Goal: Task Accomplishment & Management: Use online tool/utility

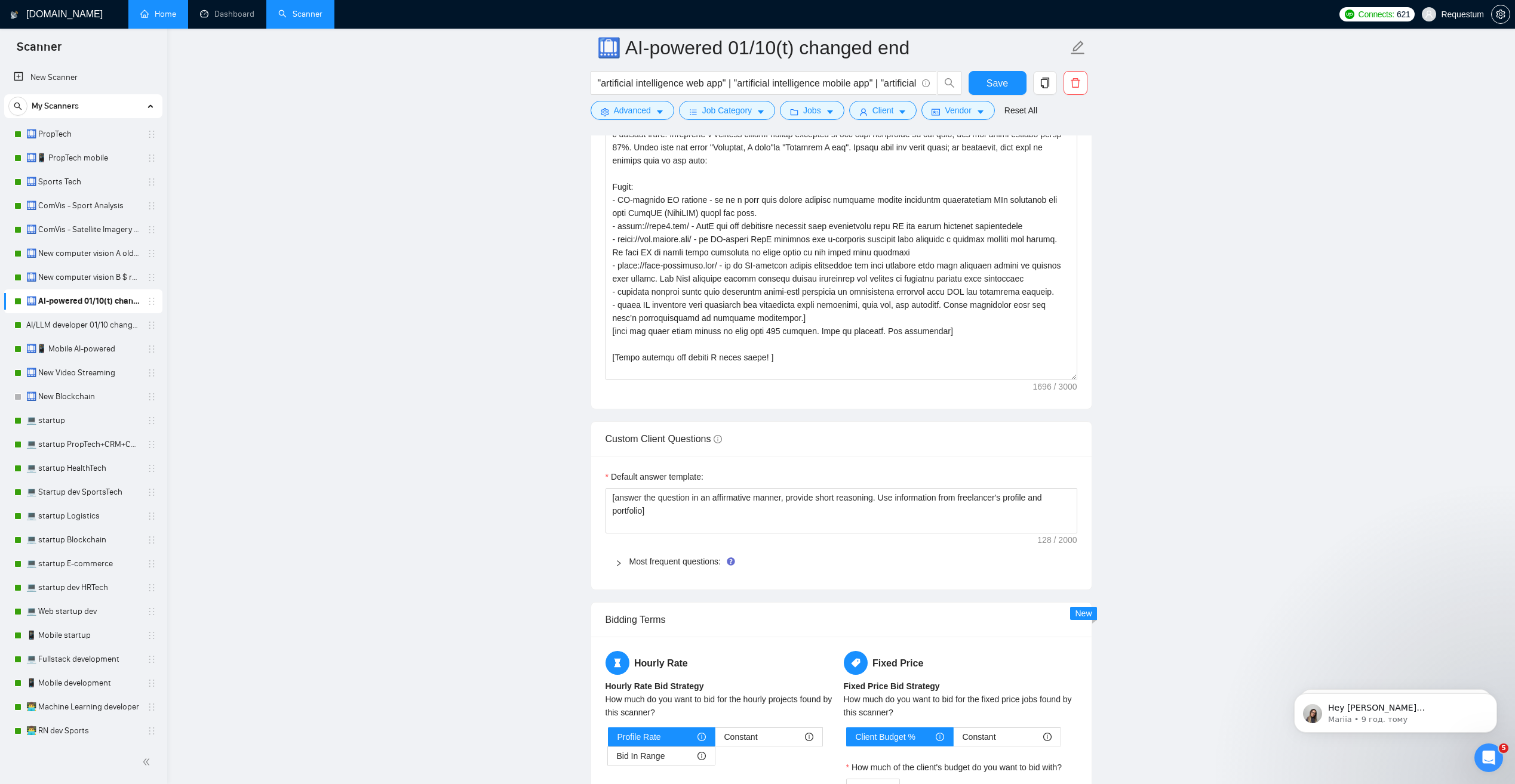
click at [176, 17] on link "Home" at bounding box center [159, 14] width 36 height 10
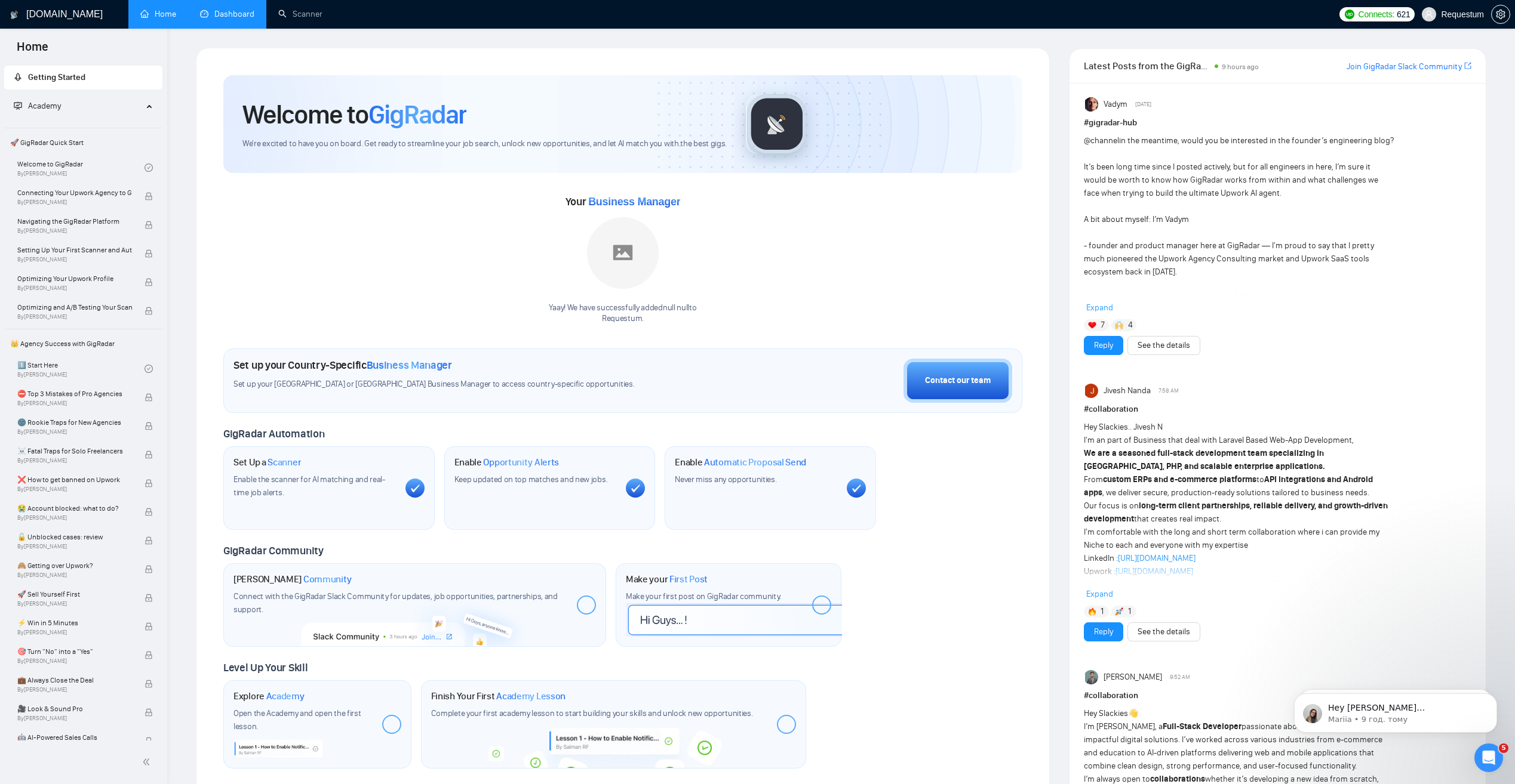
click at [234, 18] on link "Dashboard" at bounding box center [228, 14] width 54 height 10
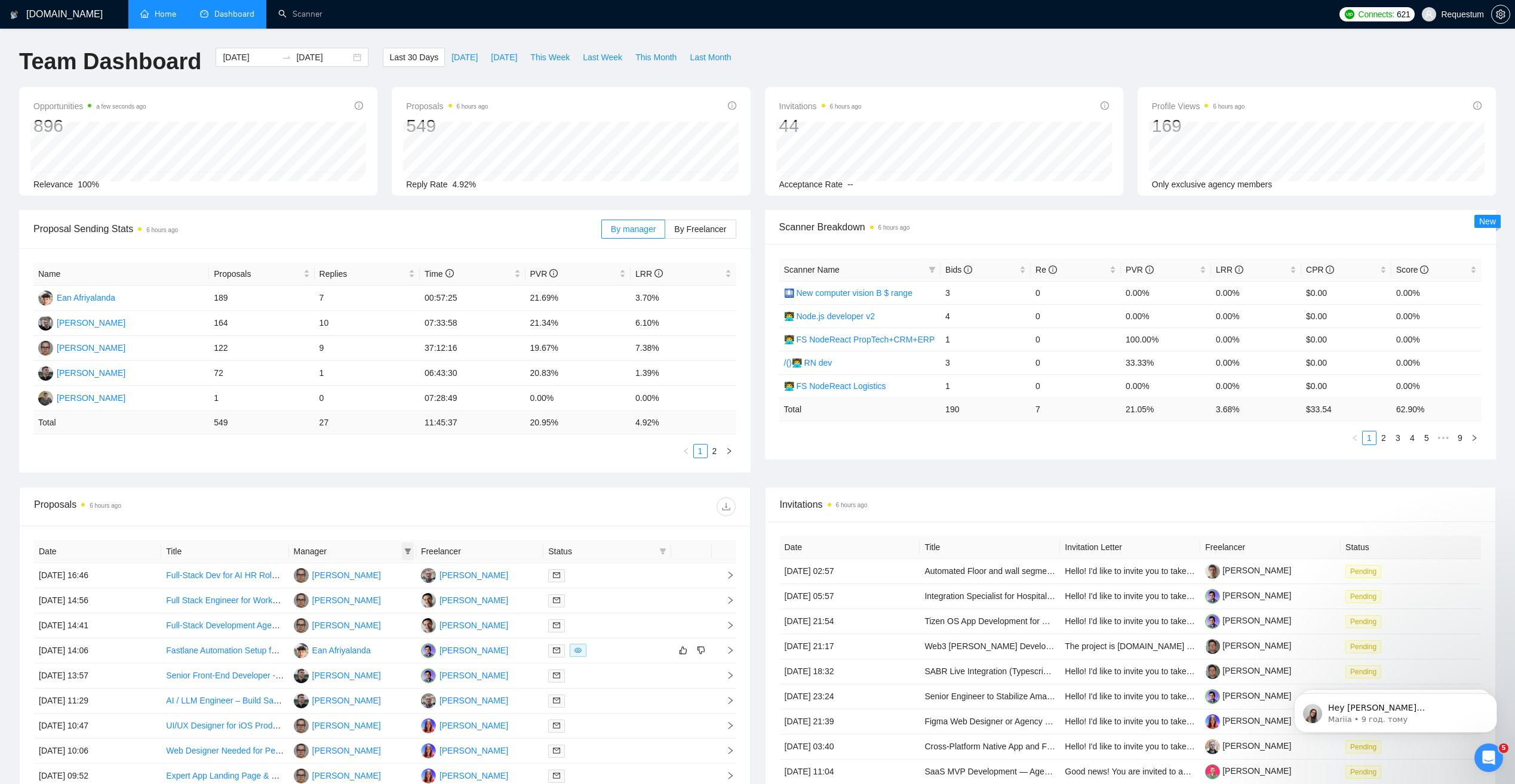
click at [410, 551] on icon "filter" at bounding box center [408, 552] width 7 height 7
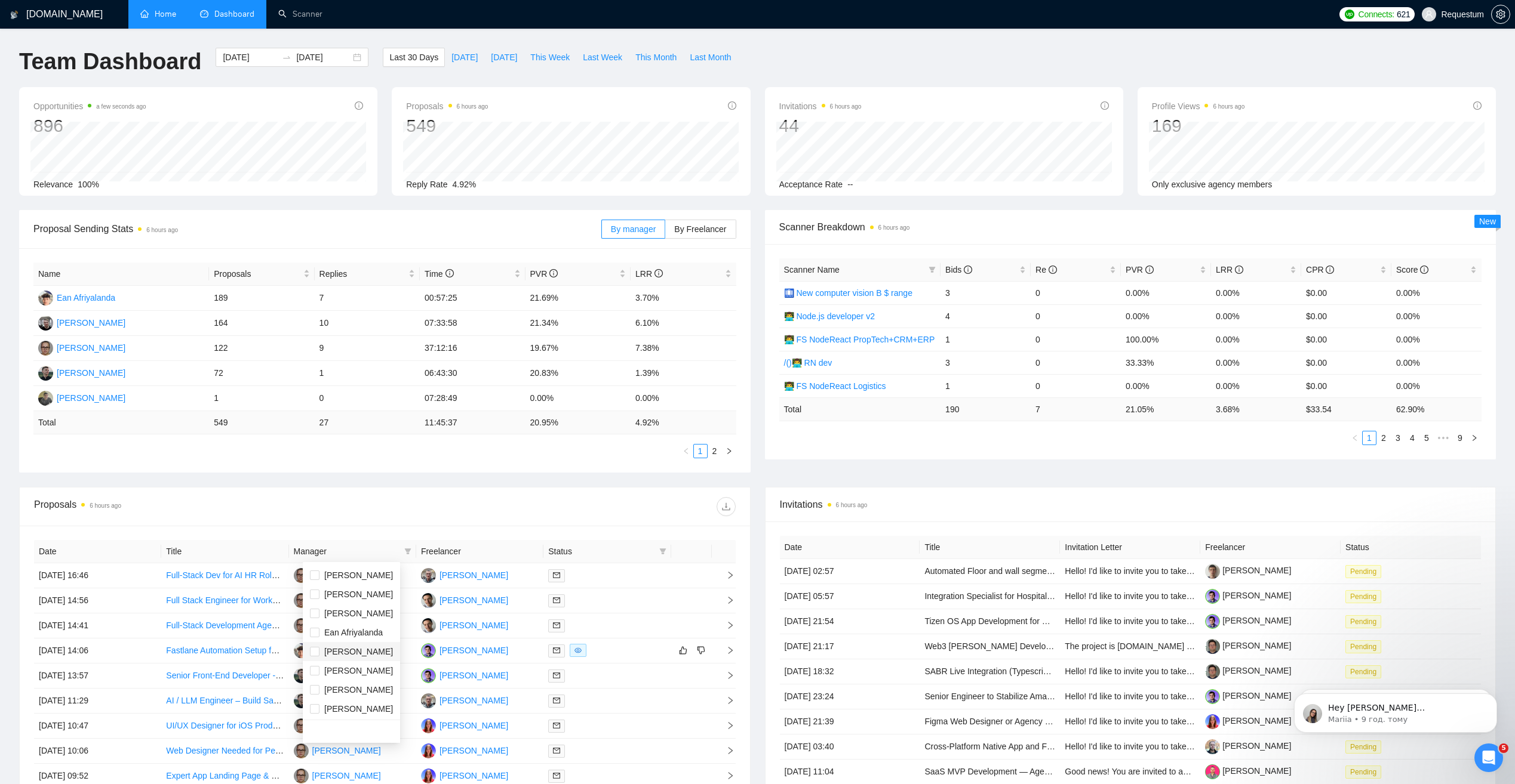
scroll to position [19, 0]
click at [355, 667] on span "[PERSON_NAME]" at bounding box center [359, 670] width 69 height 10
checkbox input "true"
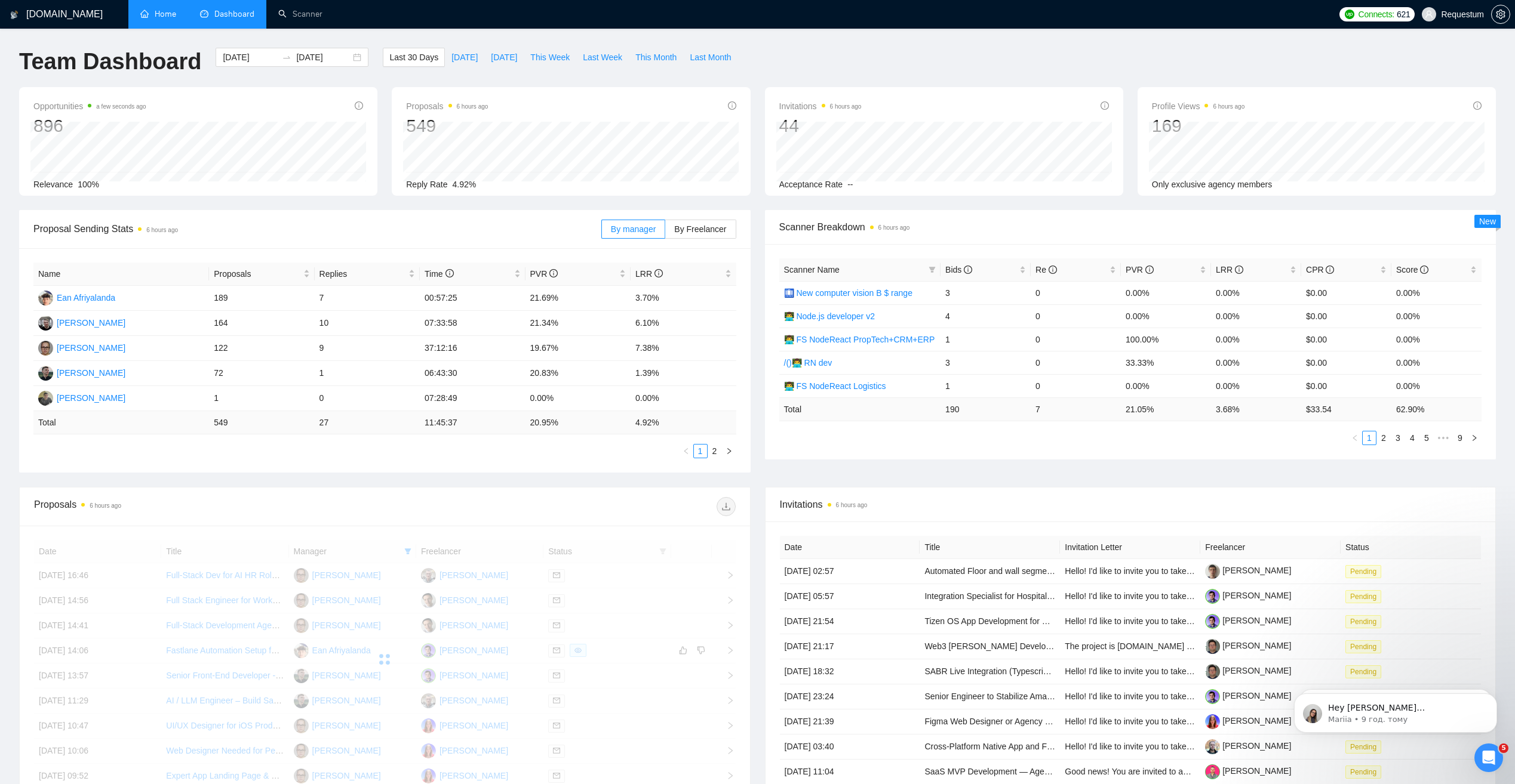
click at [413, 508] on div at bounding box center [559, 507] width 351 height 19
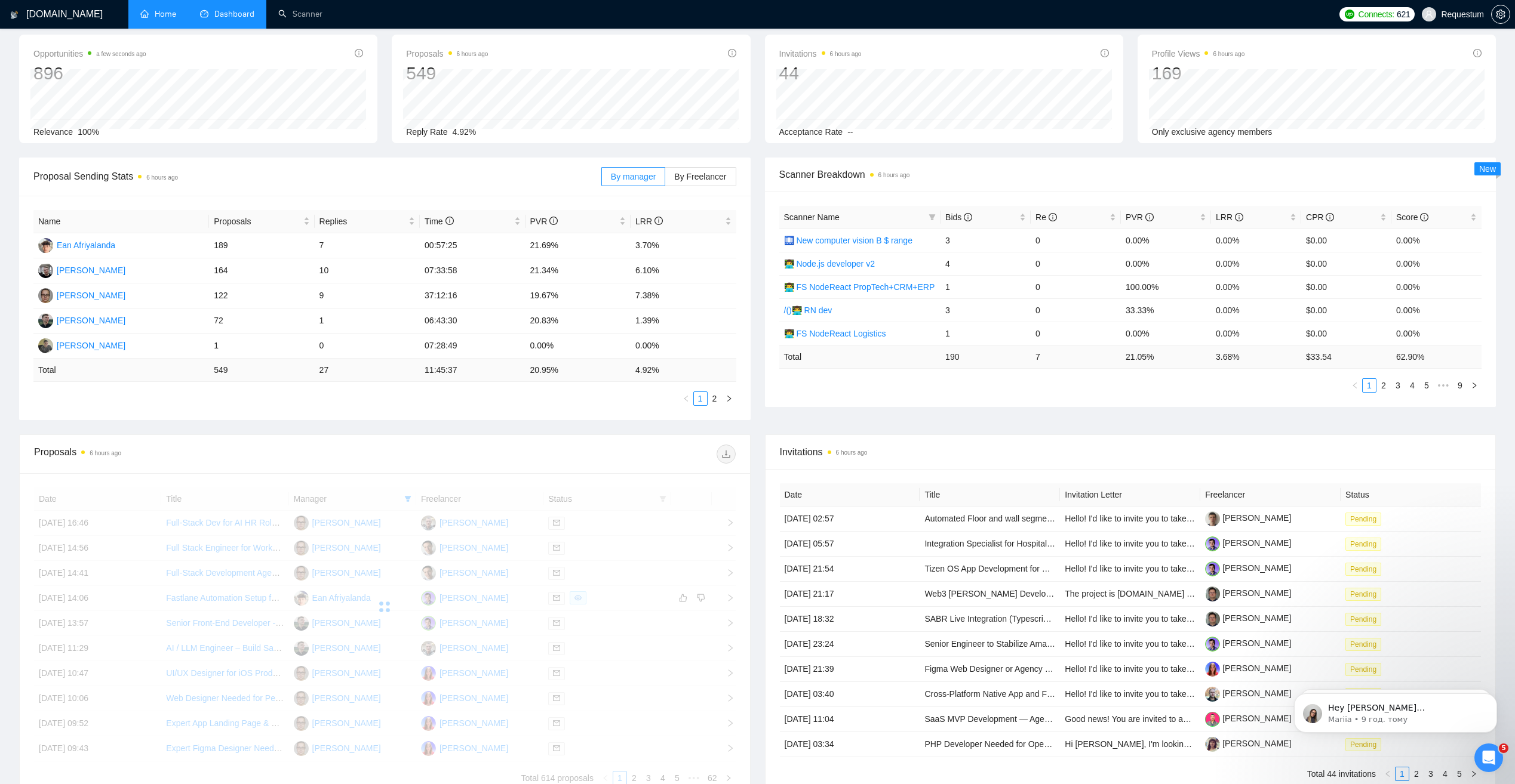
scroll to position [60, 0]
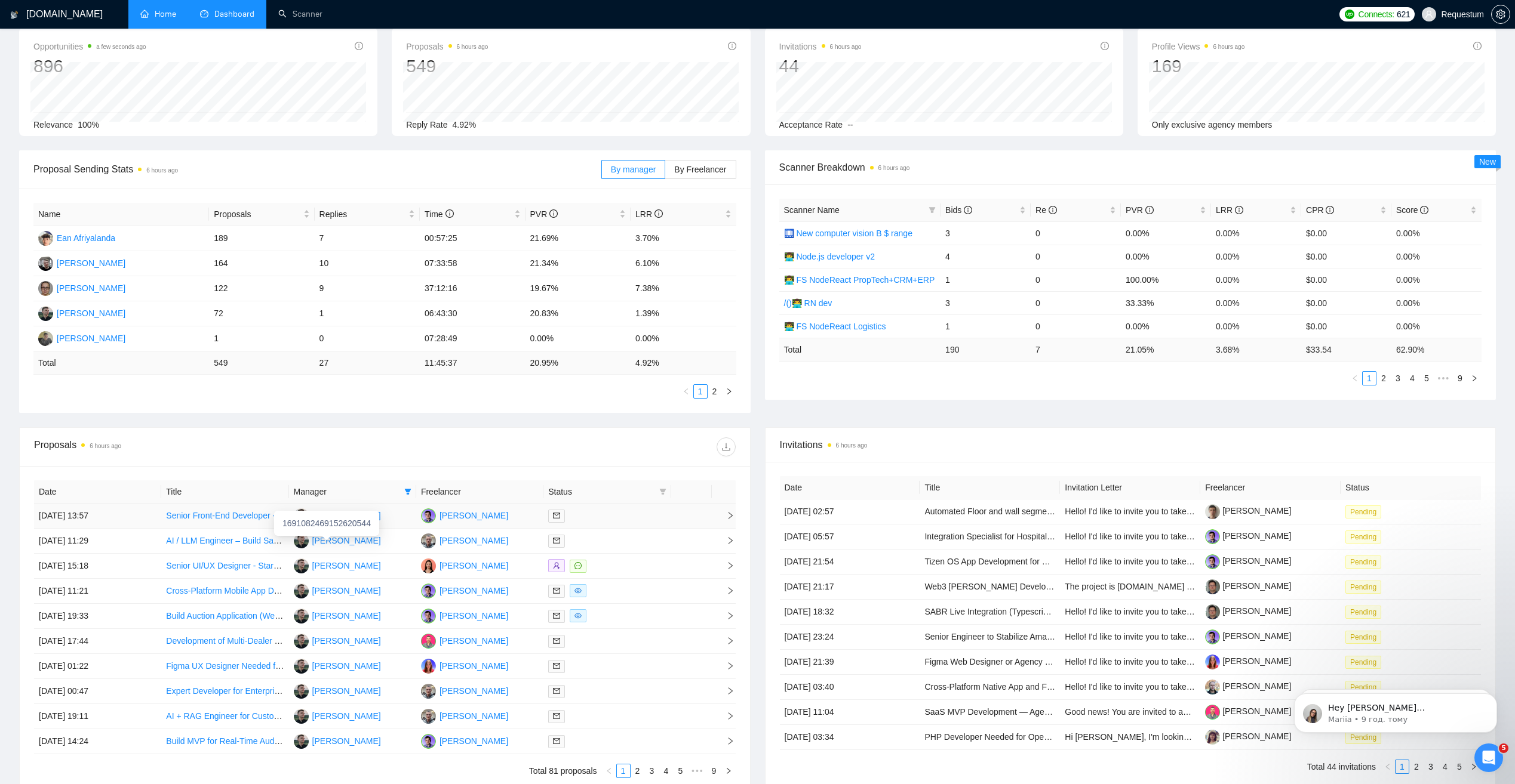
click at [389, 520] on td "[PERSON_NAME]" at bounding box center [353, 517] width 127 height 25
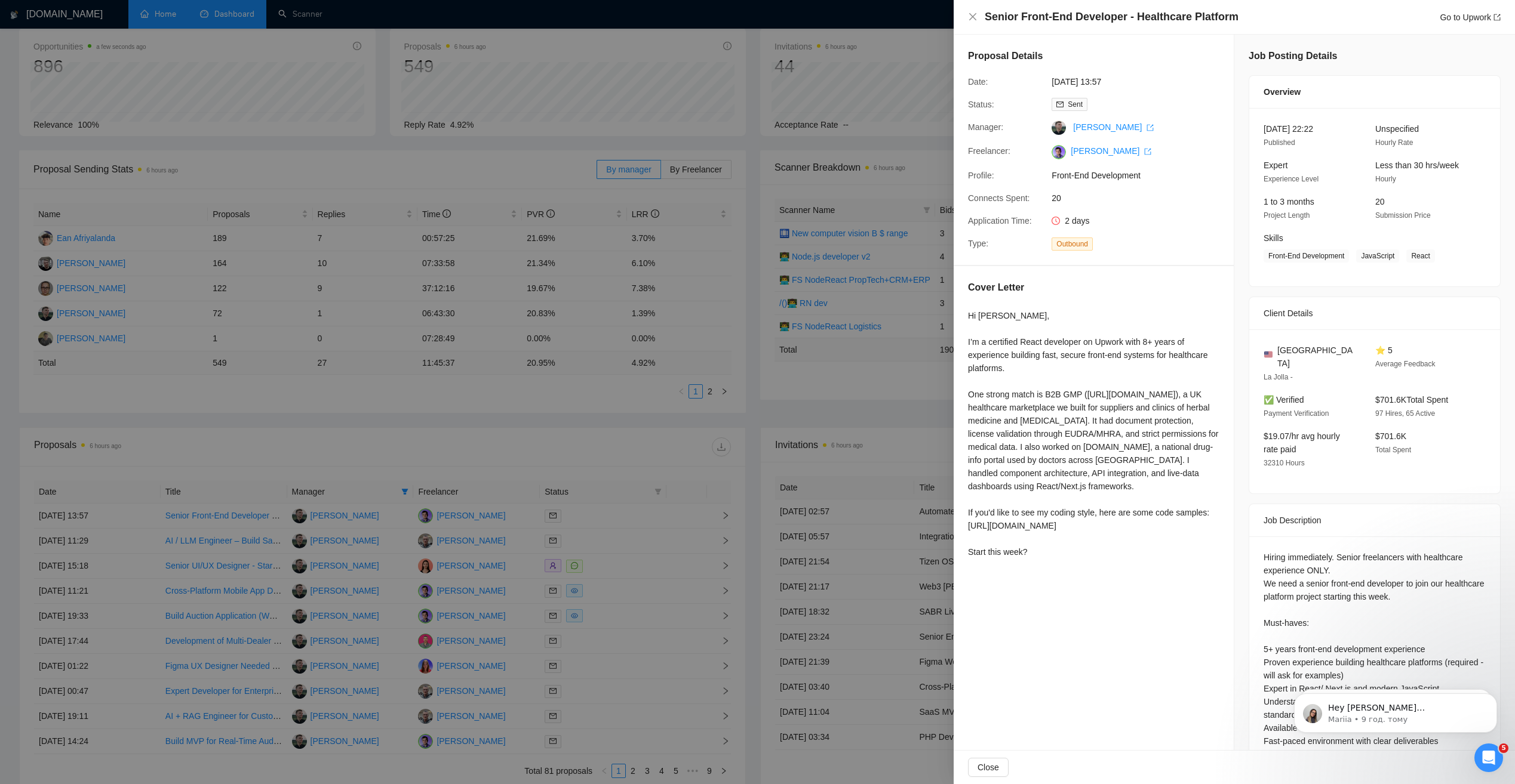
click at [399, 537] on div at bounding box center [757, 392] width 1515 height 784
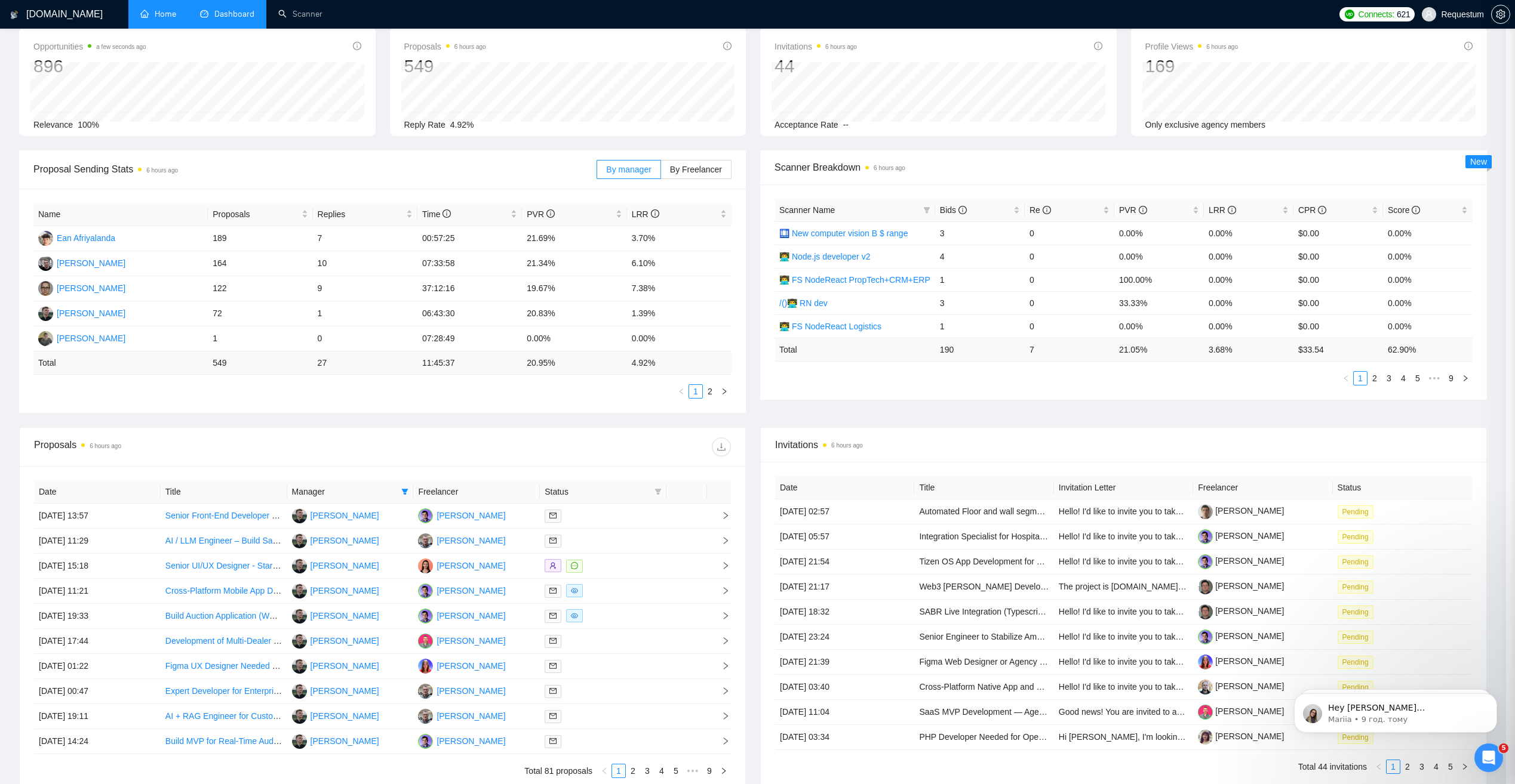
click at [395, 541] on td "[PERSON_NAME]" at bounding box center [351, 541] width 127 height 25
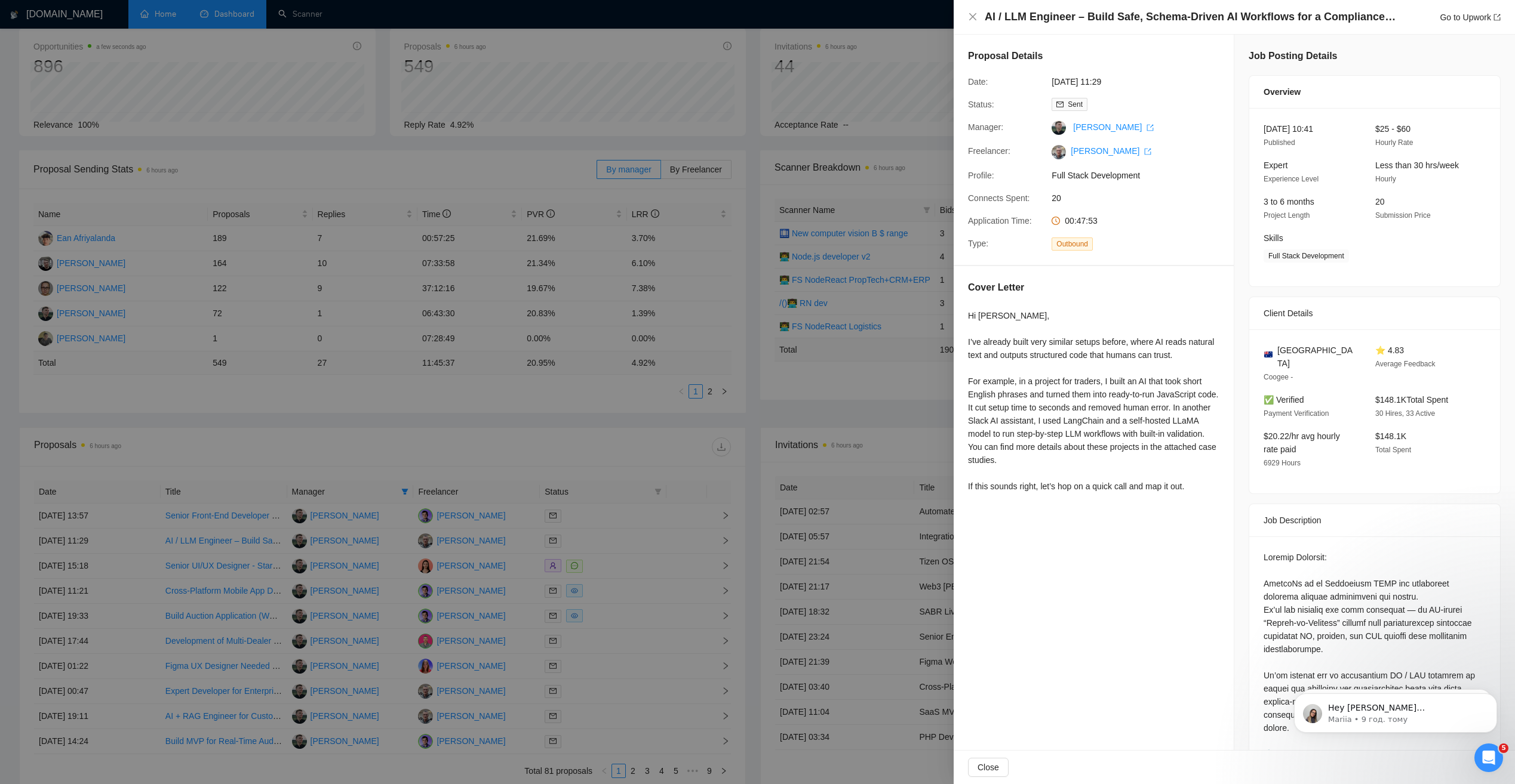
click at [396, 541] on div at bounding box center [757, 392] width 1515 height 784
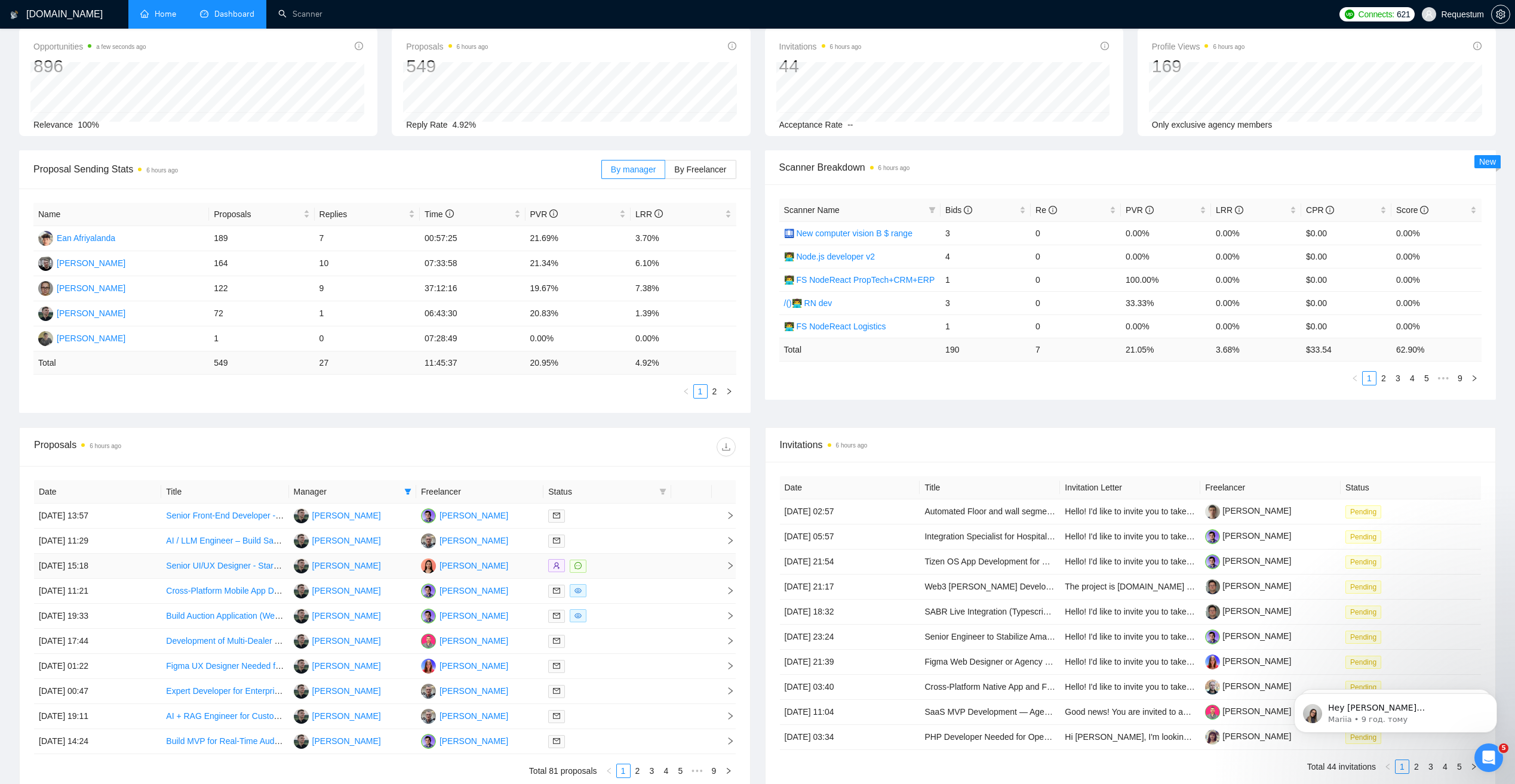
click at [395, 561] on td "[PERSON_NAME]" at bounding box center [353, 566] width 127 height 25
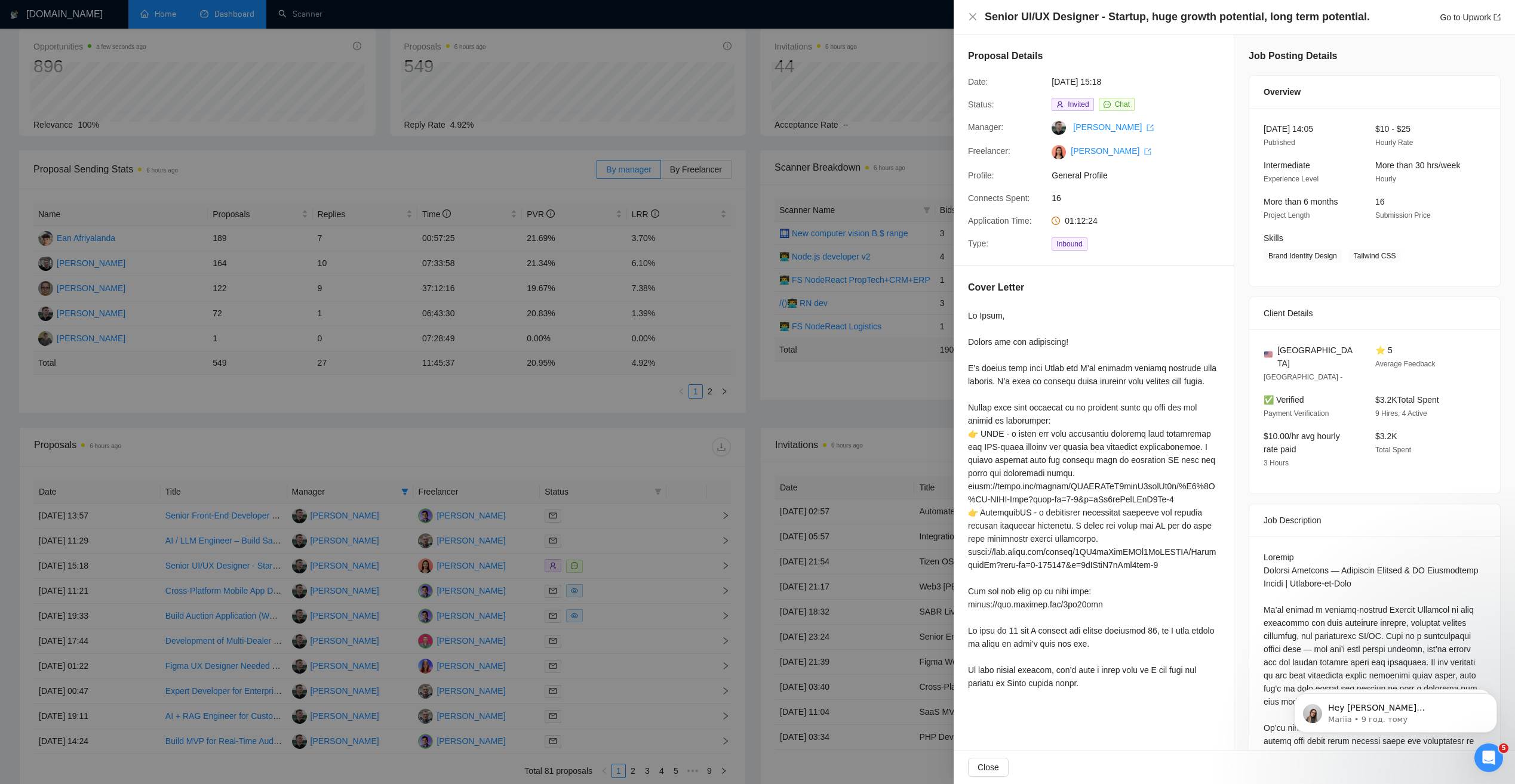
click at [394, 569] on div at bounding box center [757, 392] width 1515 height 784
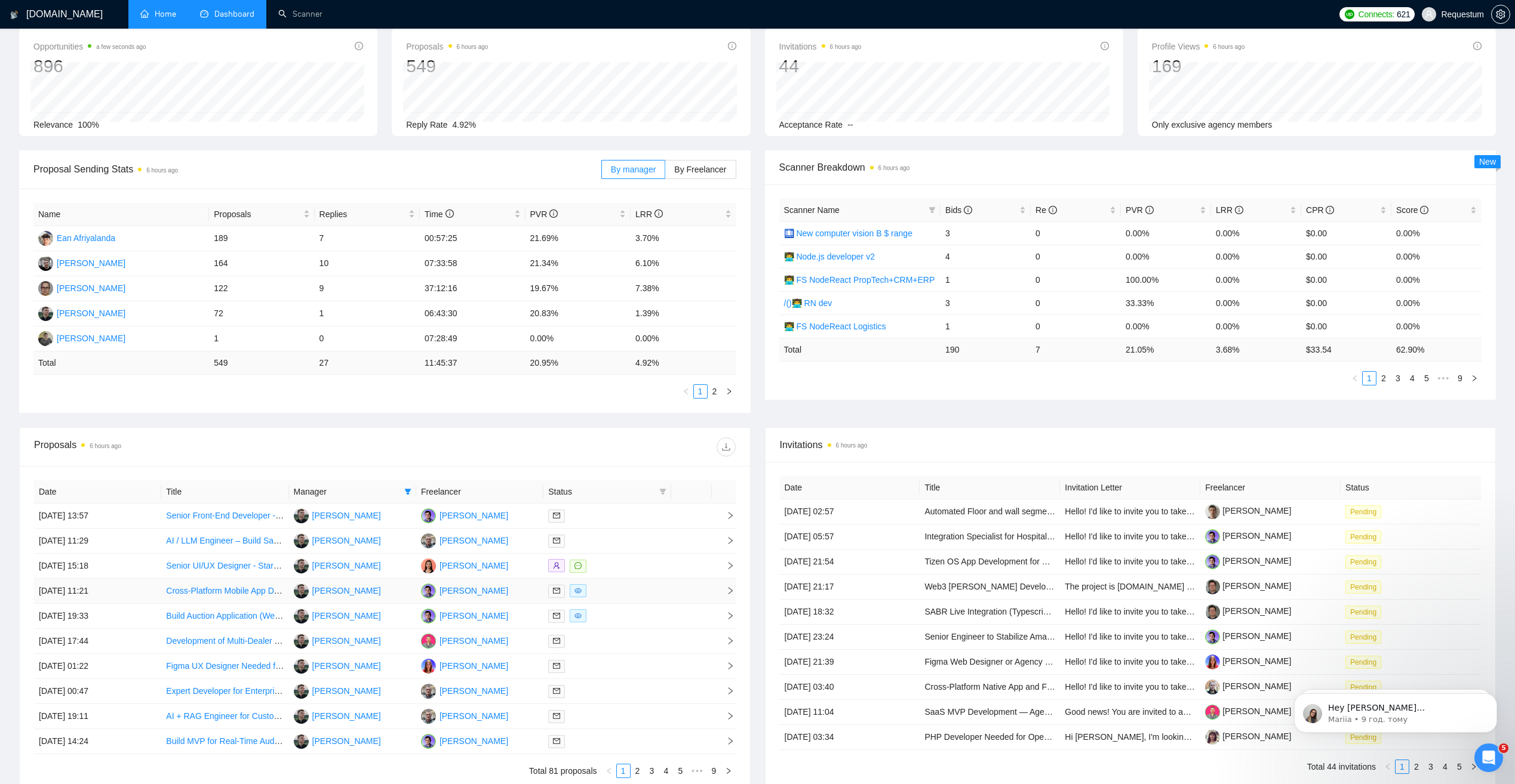
click at [403, 595] on td "[PERSON_NAME]" at bounding box center [353, 592] width 127 height 25
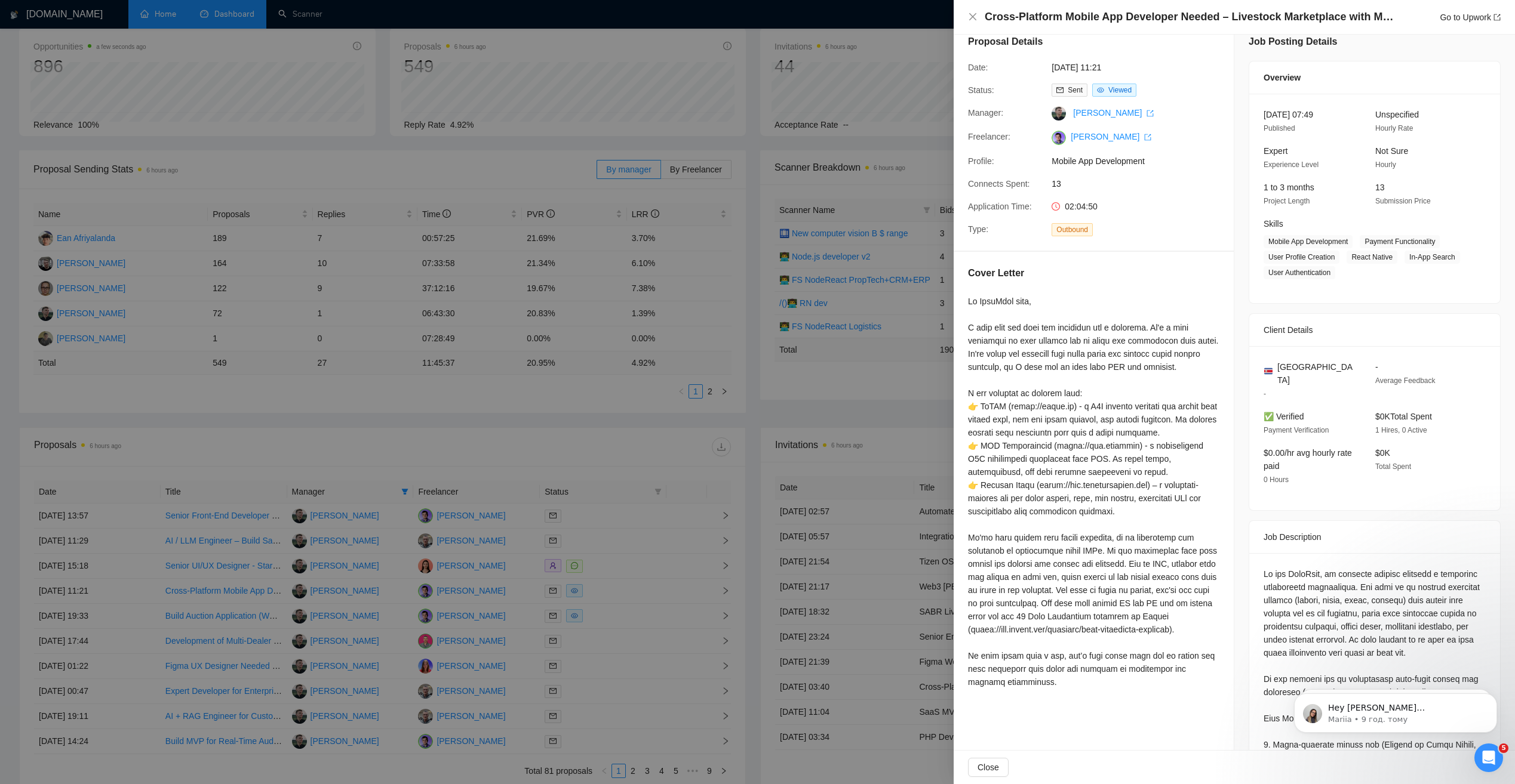
scroll to position [0, 0]
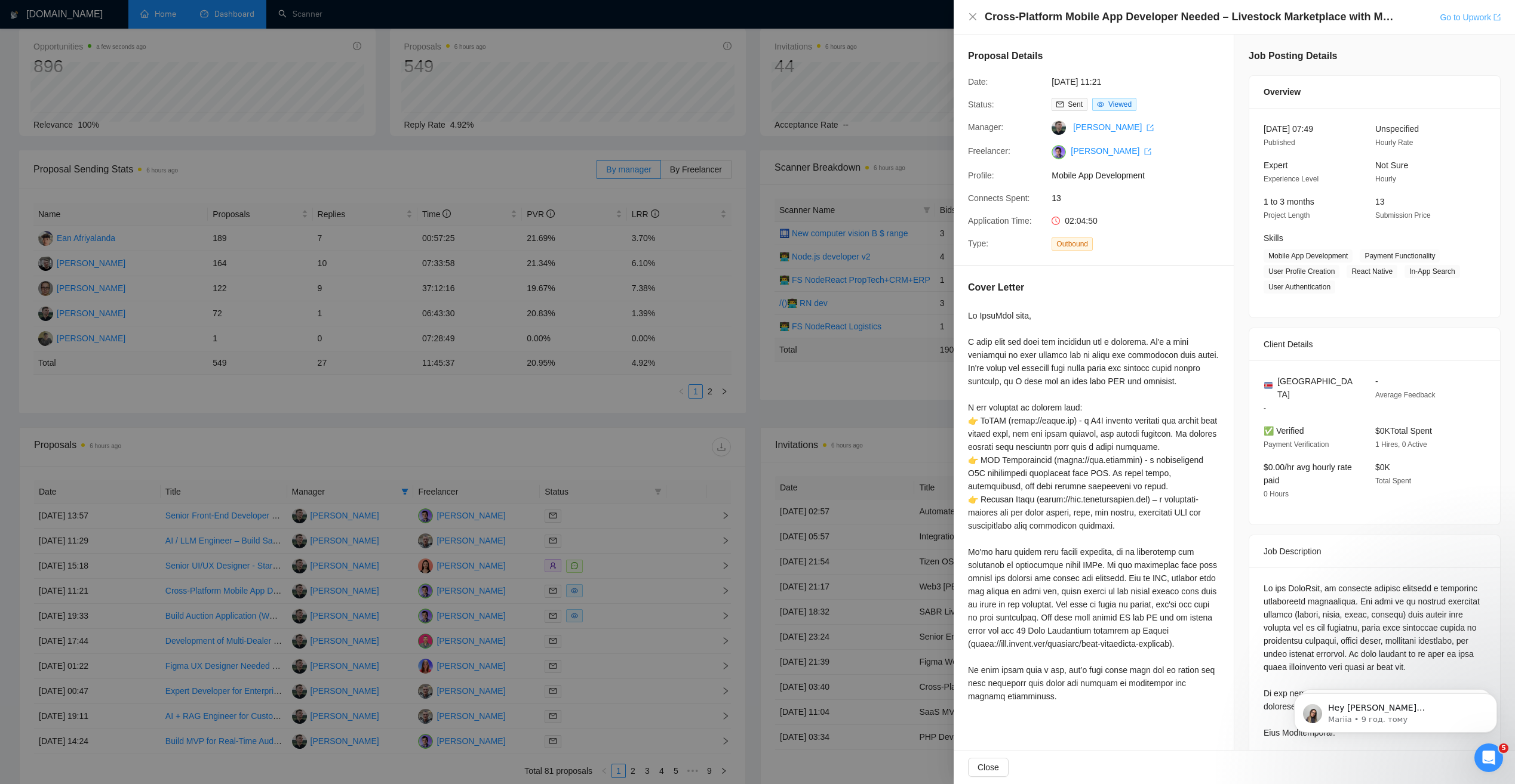
click at [1456, 20] on link "Go to Upwork" at bounding box center [1470, 17] width 61 height 10
click at [601, 409] on div at bounding box center [757, 392] width 1515 height 784
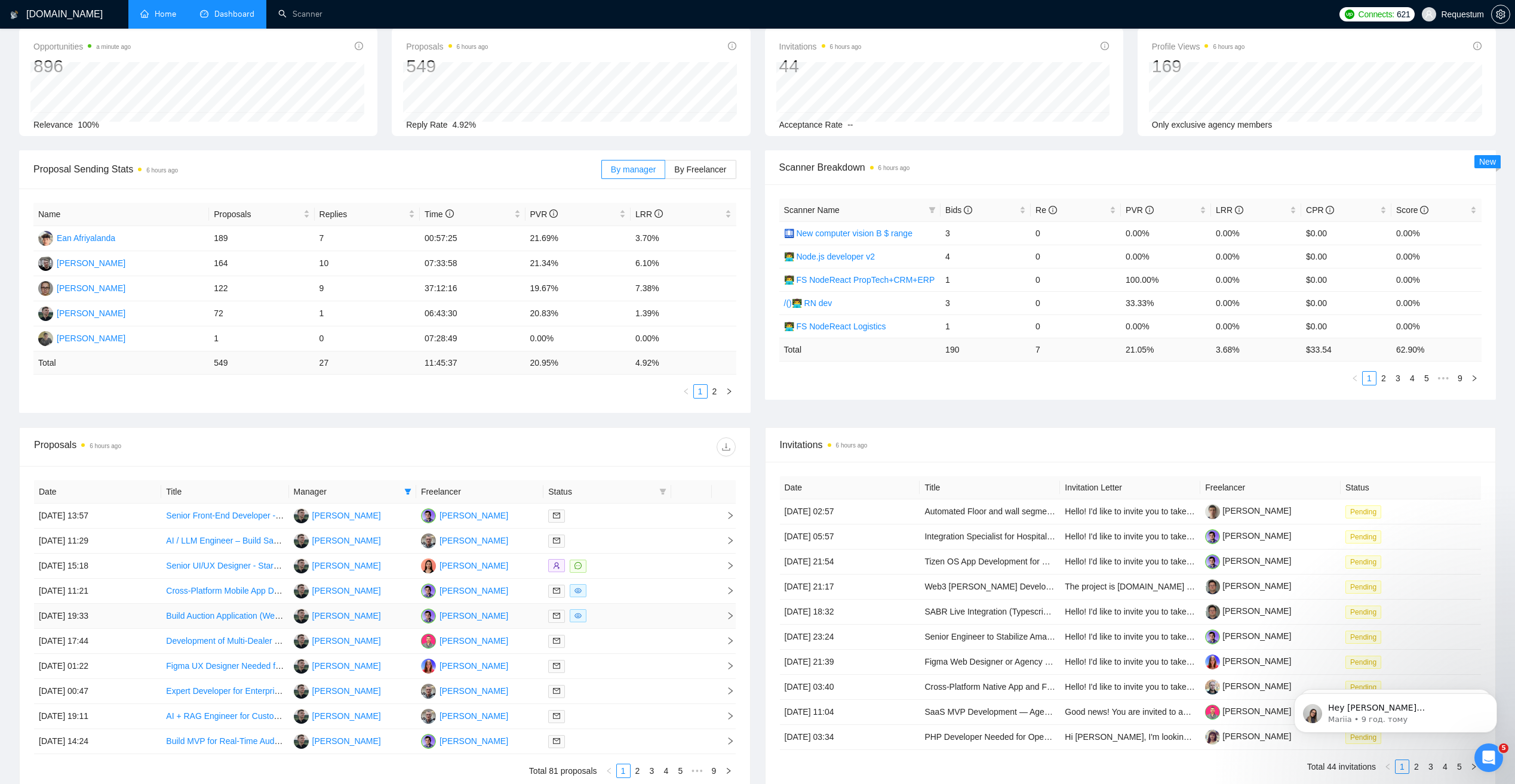
click at [615, 616] on div at bounding box center [607, 615] width 118 height 14
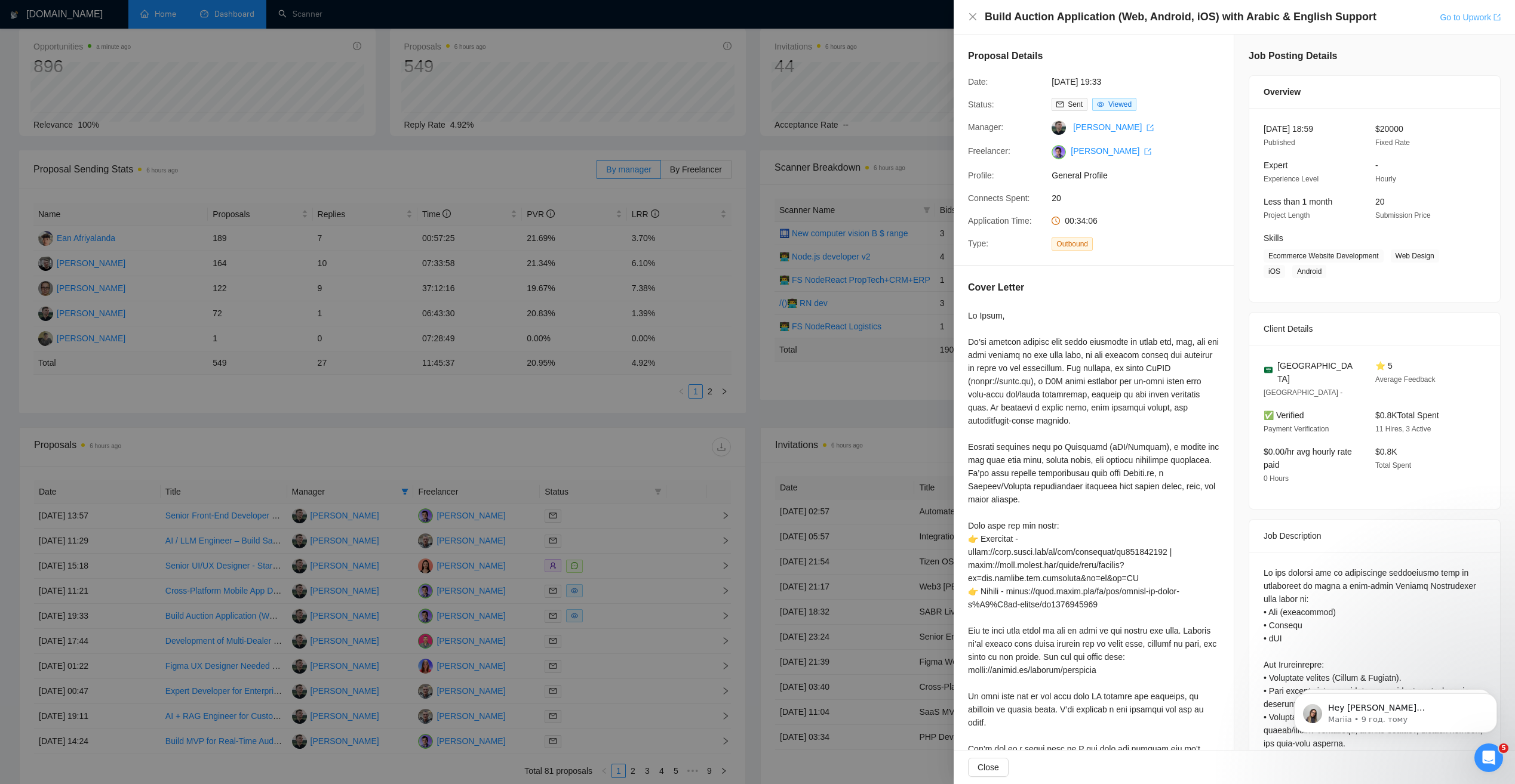
click at [1459, 16] on link "Go to Upwork" at bounding box center [1470, 17] width 61 height 10
drag, startPoint x: 471, startPoint y: 368, endPoint x: 478, endPoint y: 382, distance: 15.7
click at [477, 380] on div at bounding box center [757, 392] width 1515 height 784
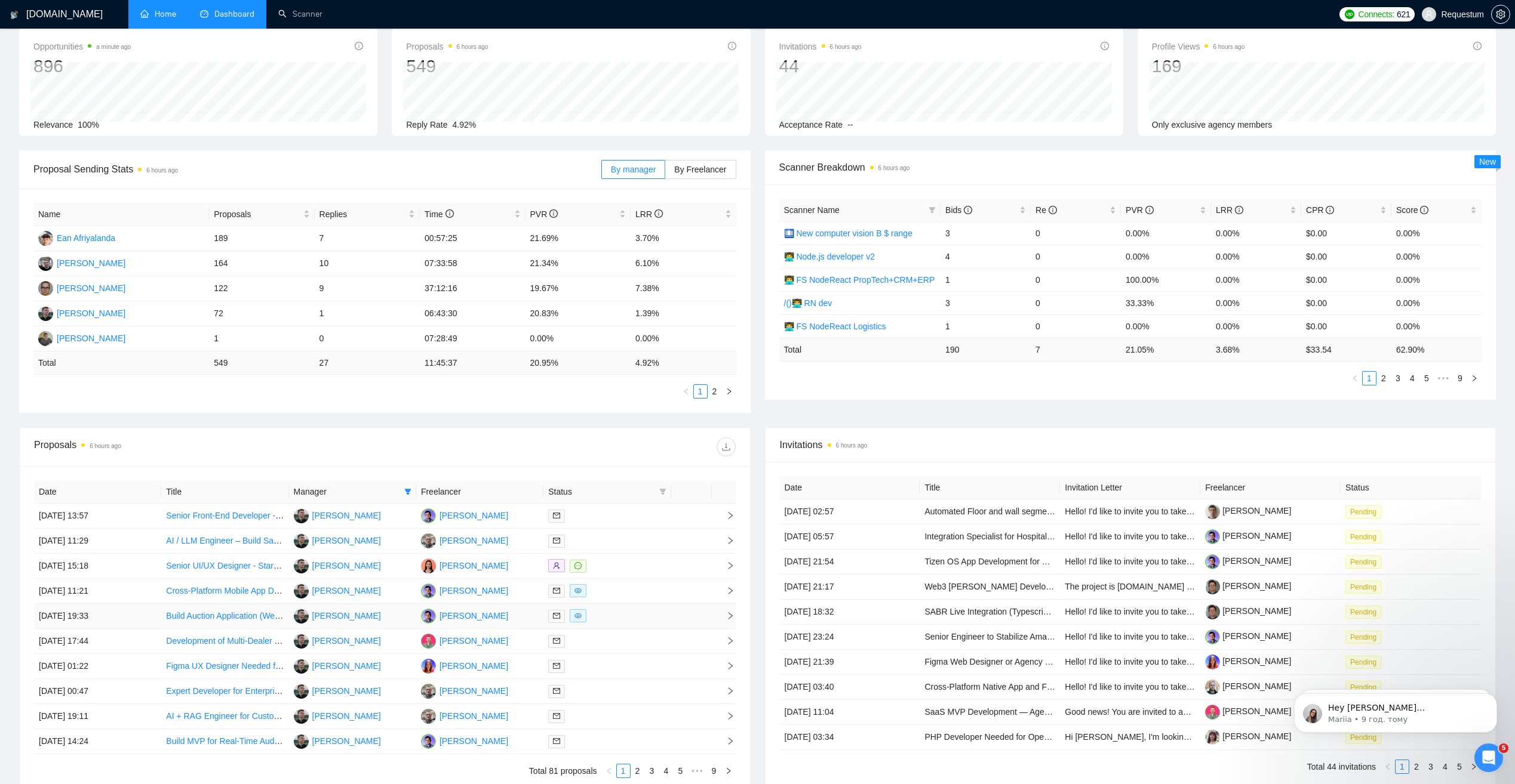
click at [617, 610] on div at bounding box center [607, 615] width 118 height 14
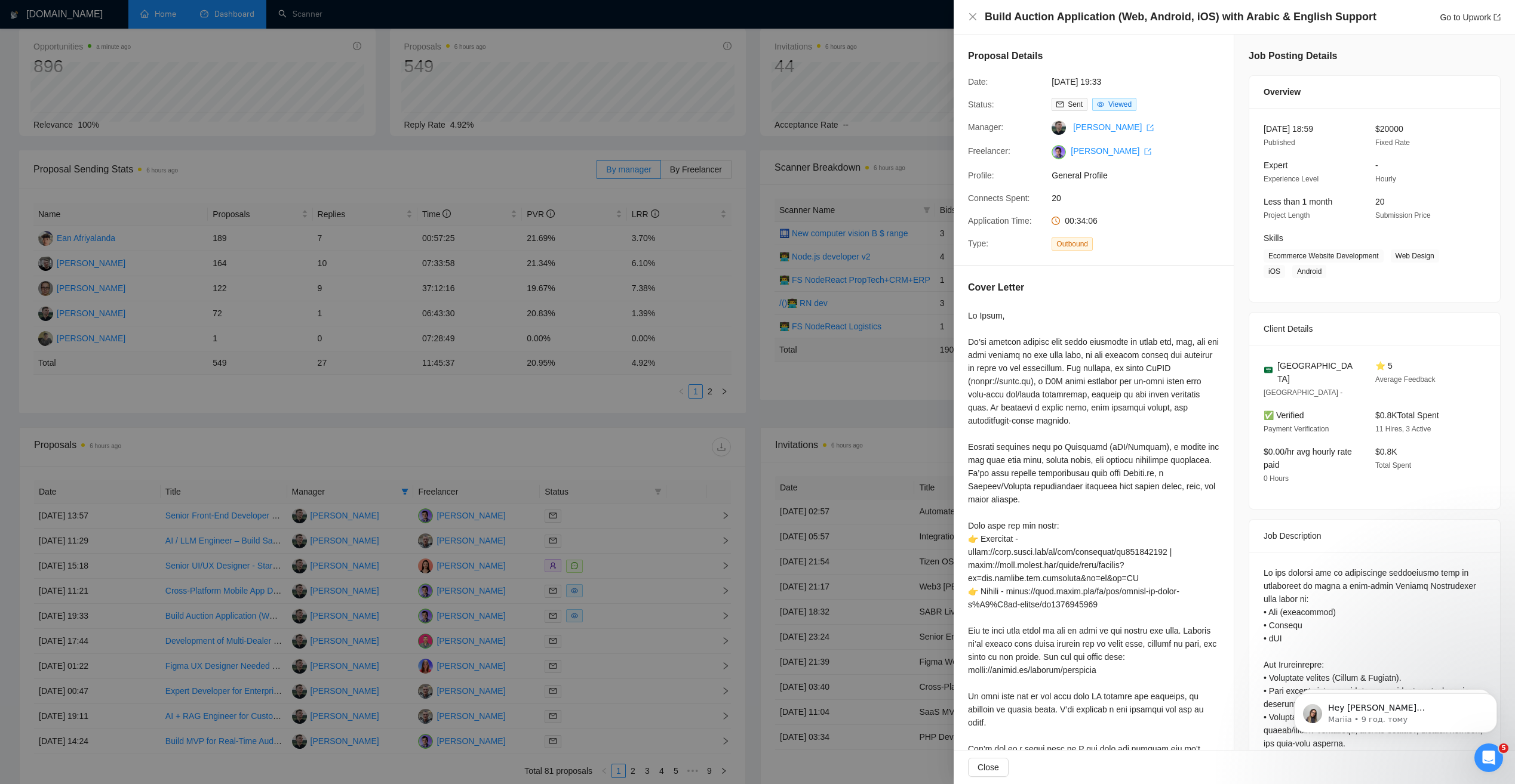
click at [625, 635] on div at bounding box center [757, 392] width 1515 height 784
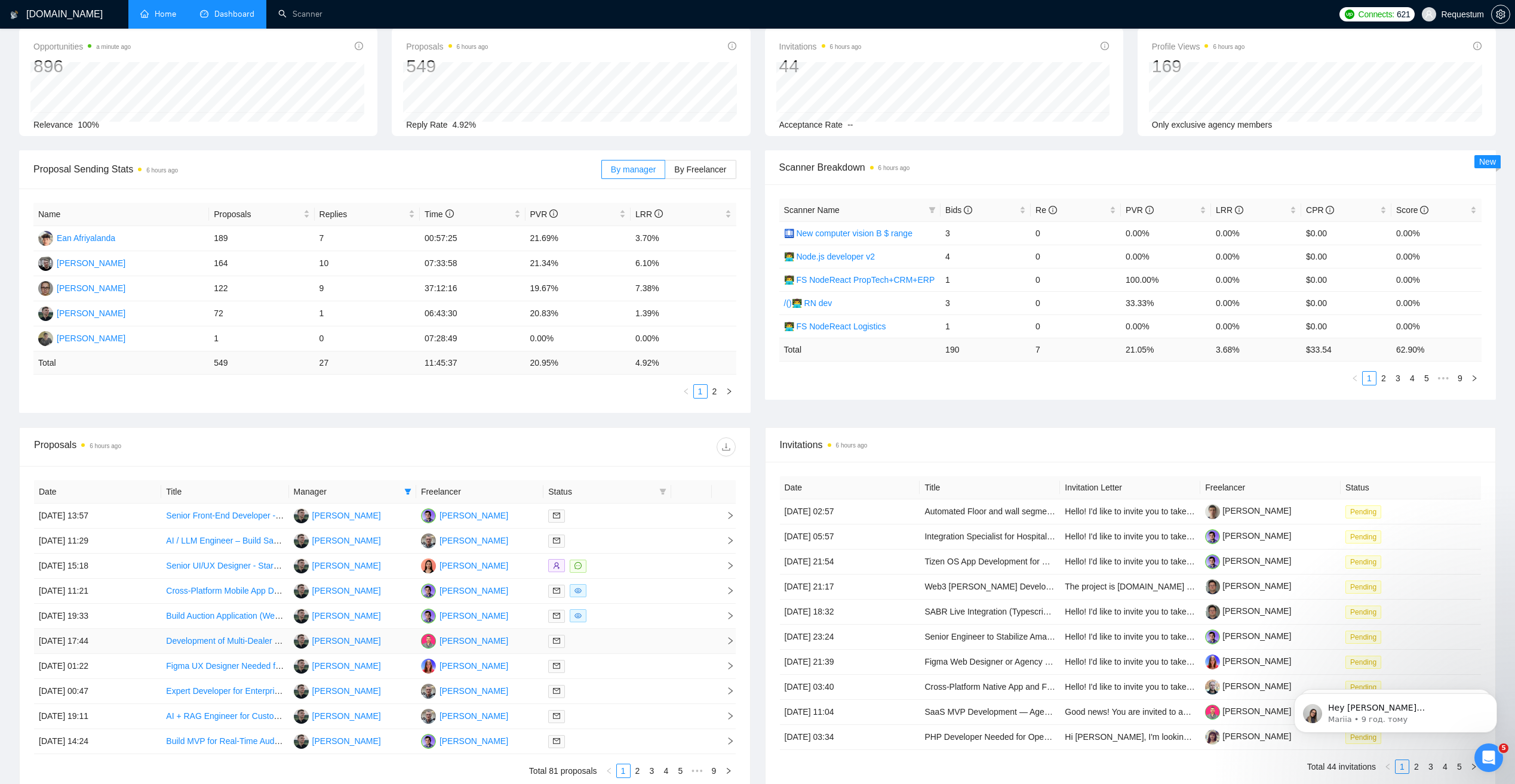
click at [617, 640] on div at bounding box center [607, 641] width 118 height 14
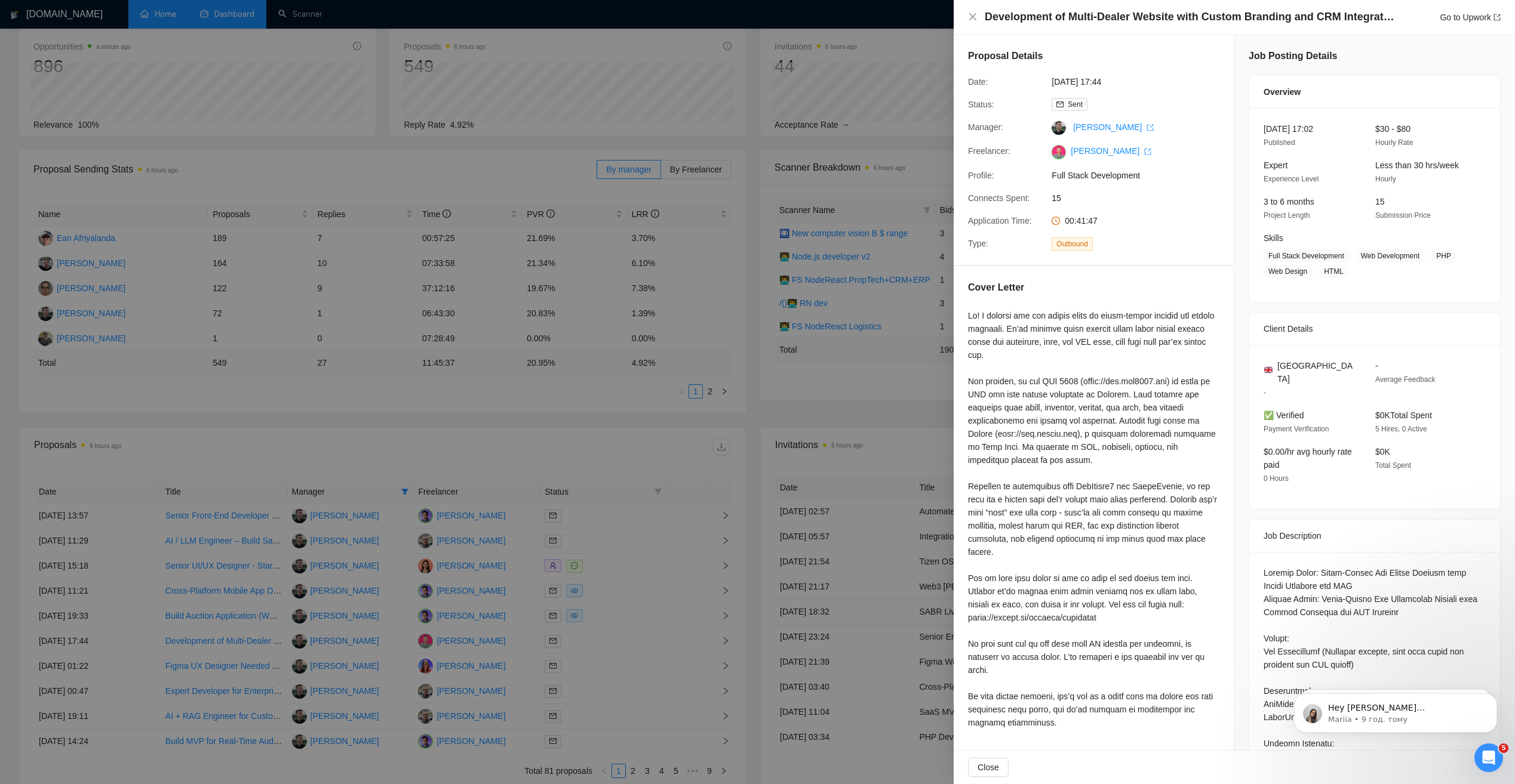
click at [617, 640] on div at bounding box center [757, 392] width 1515 height 784
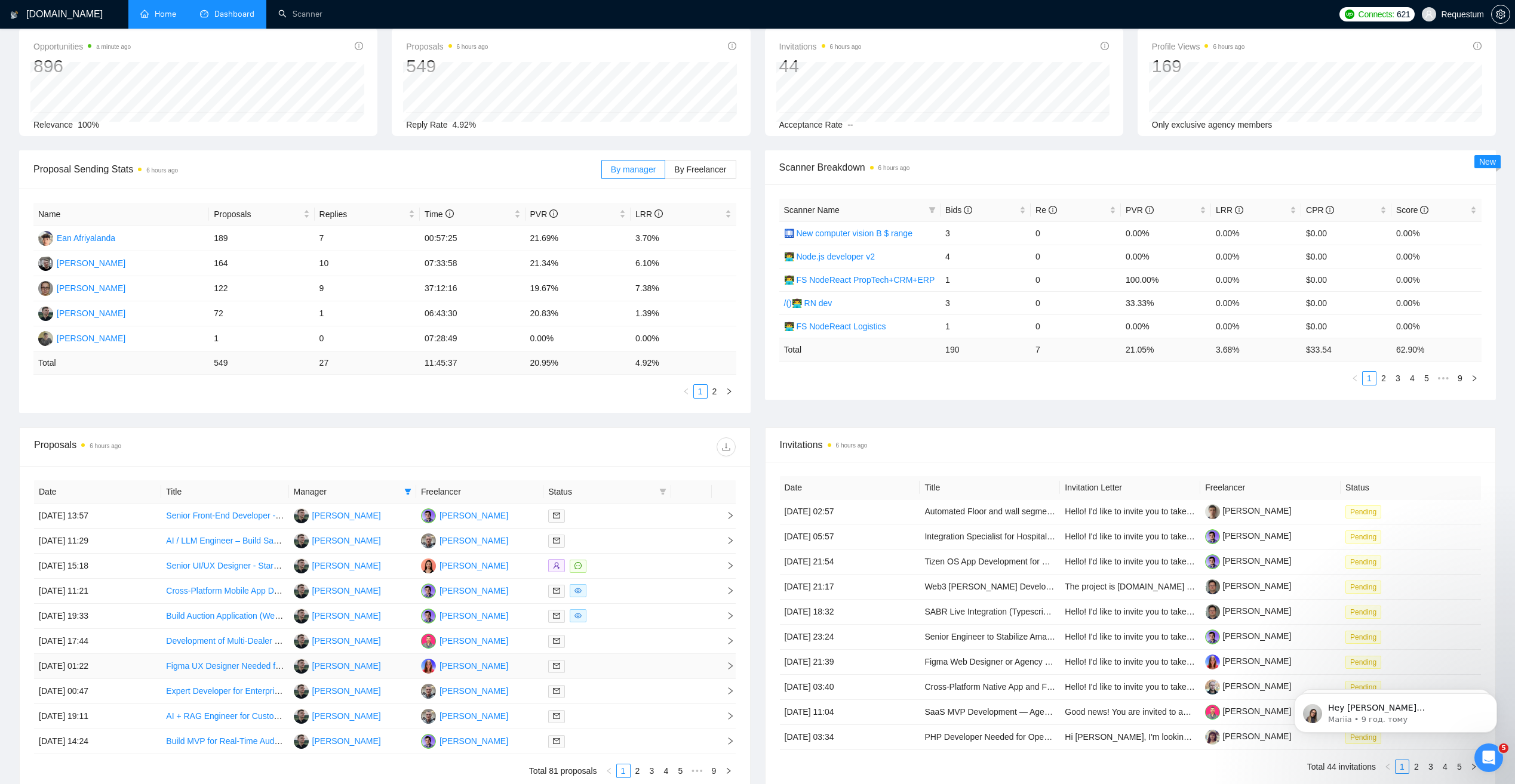
click at [612, 671] on div at bounding box center [607, 666] width 118 height 14
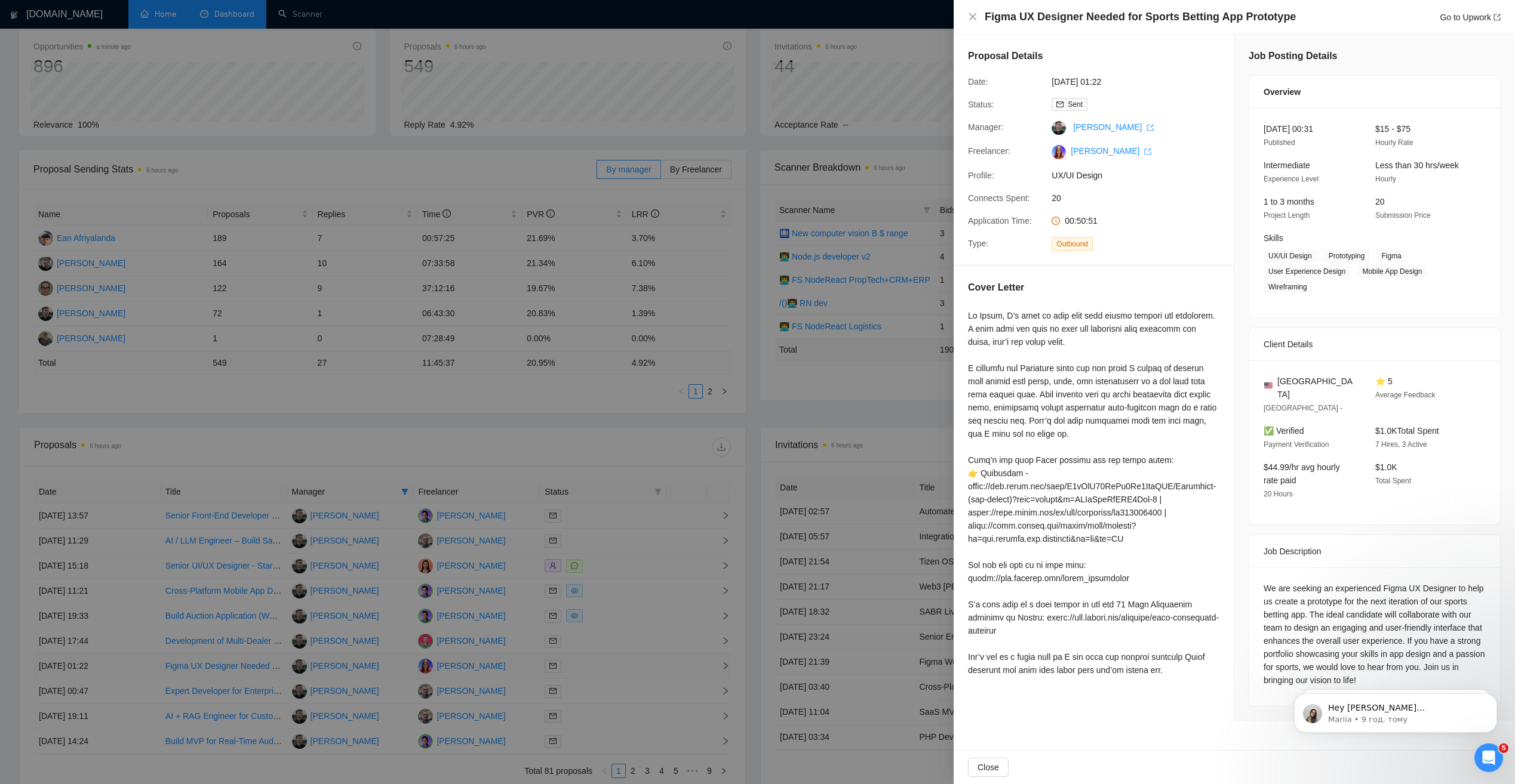
click at [612, 671] on div at bounding box center [757, 392] width 1515 height 784
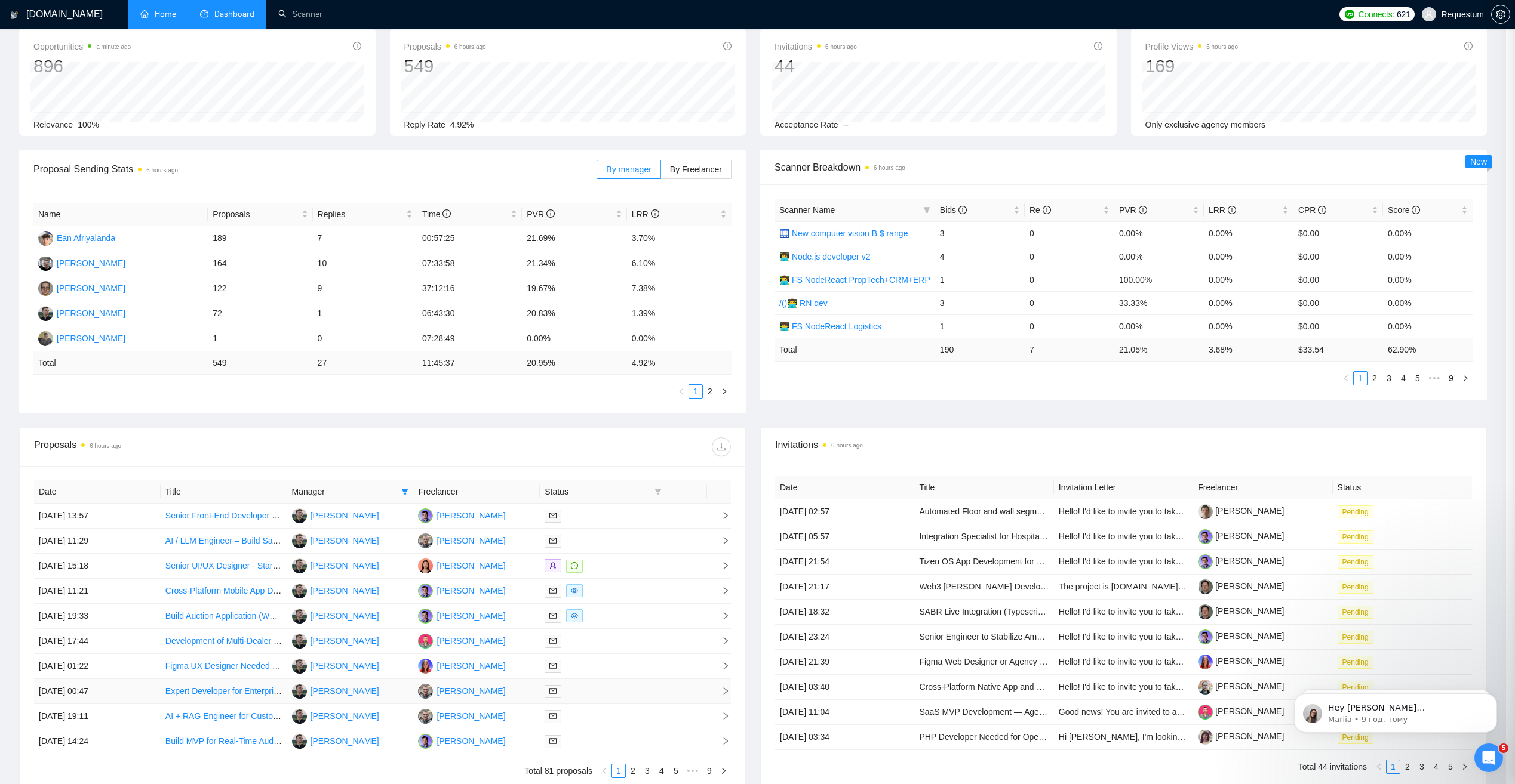
drag, startPoint x: 612, startPoint y: 671, endPoint x: 605, endPoint y: 686, distance: 16.6
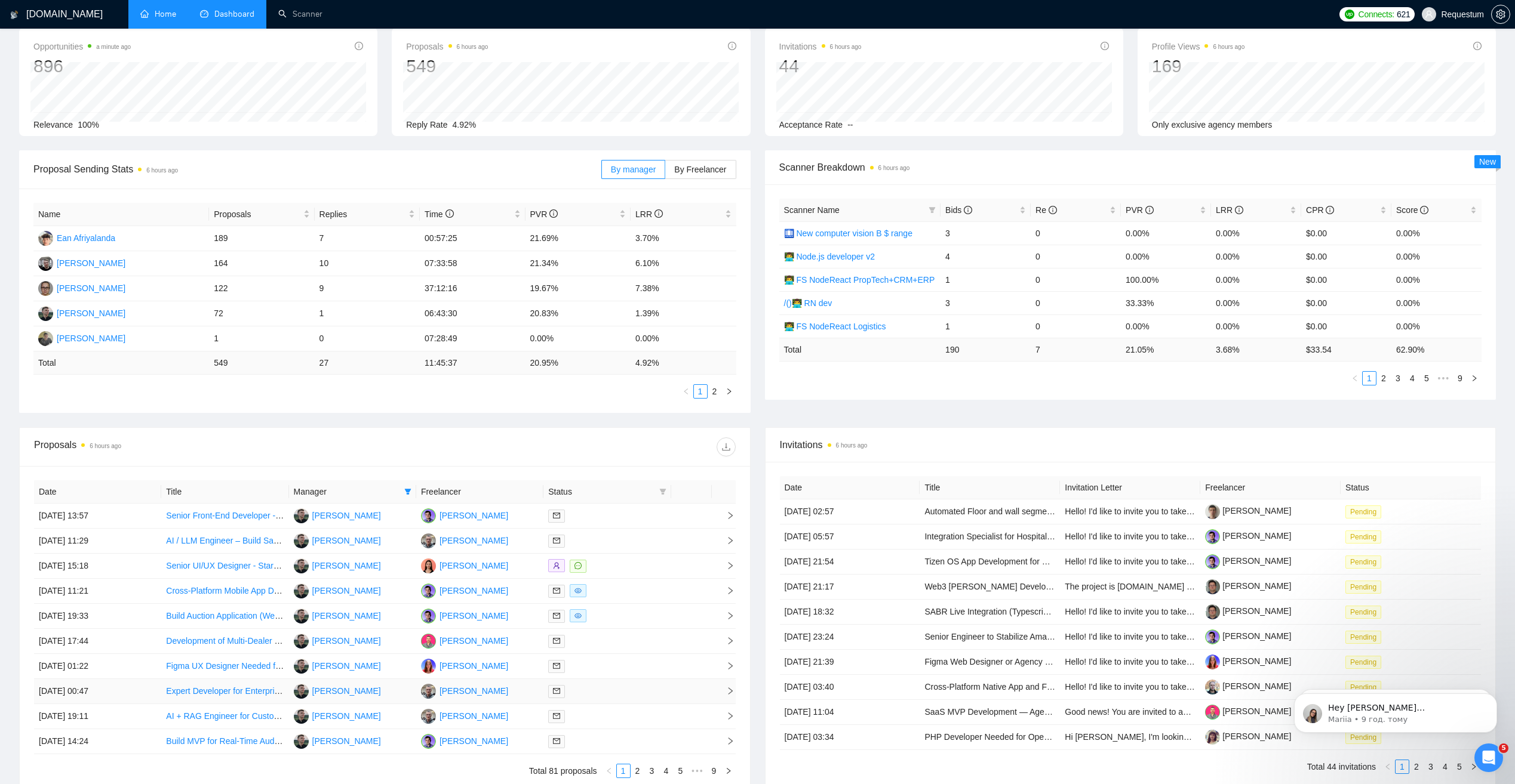
click at [605, 686] on div at bounding box center [607, 691] width 118 height 14
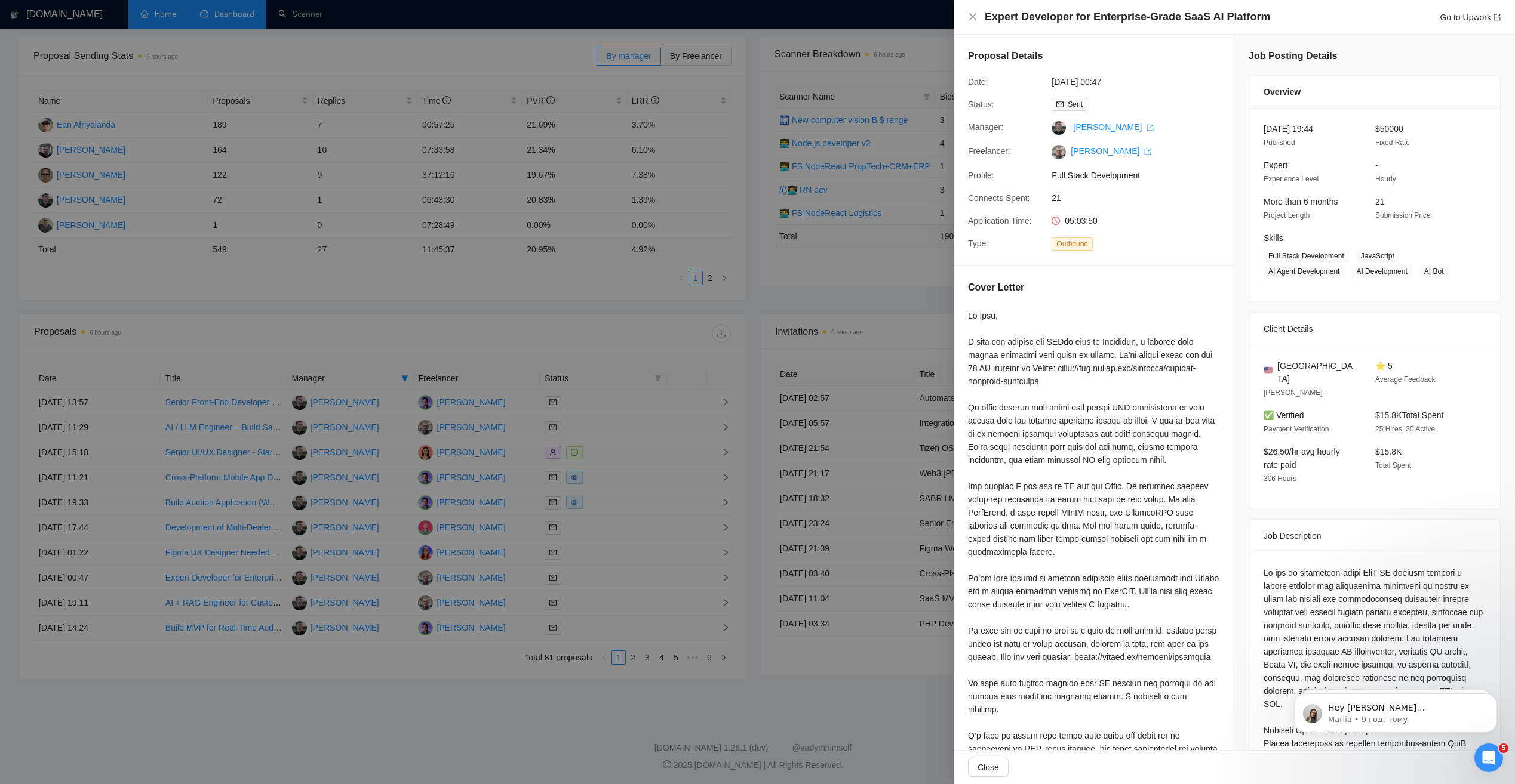
scroll to position [175, 0]
click at [592, 595] on div at bounding box center [757, 392] width 1515 height 784
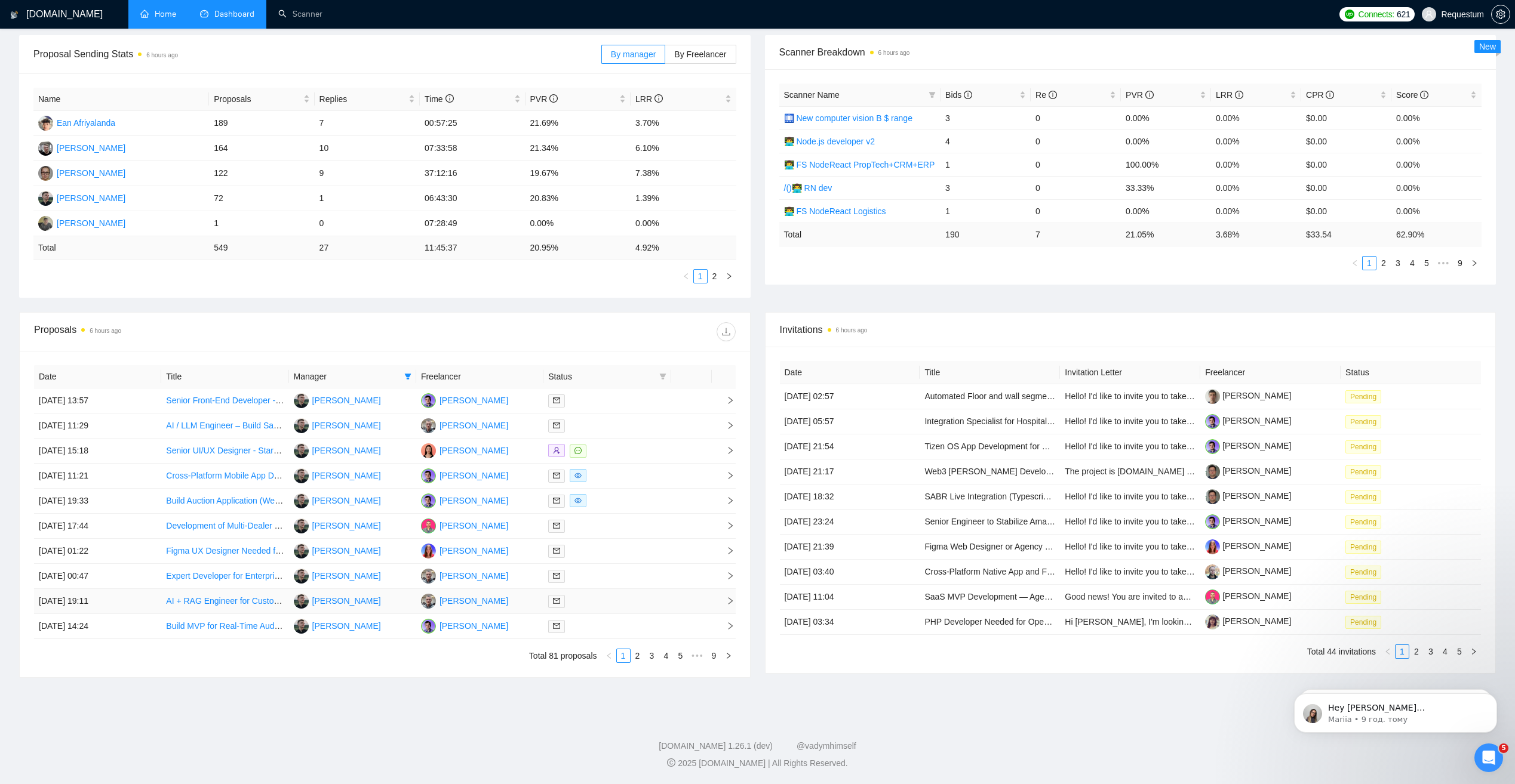
click at [588, 602] on div at bounding box center [607, 601] width 118 height 14
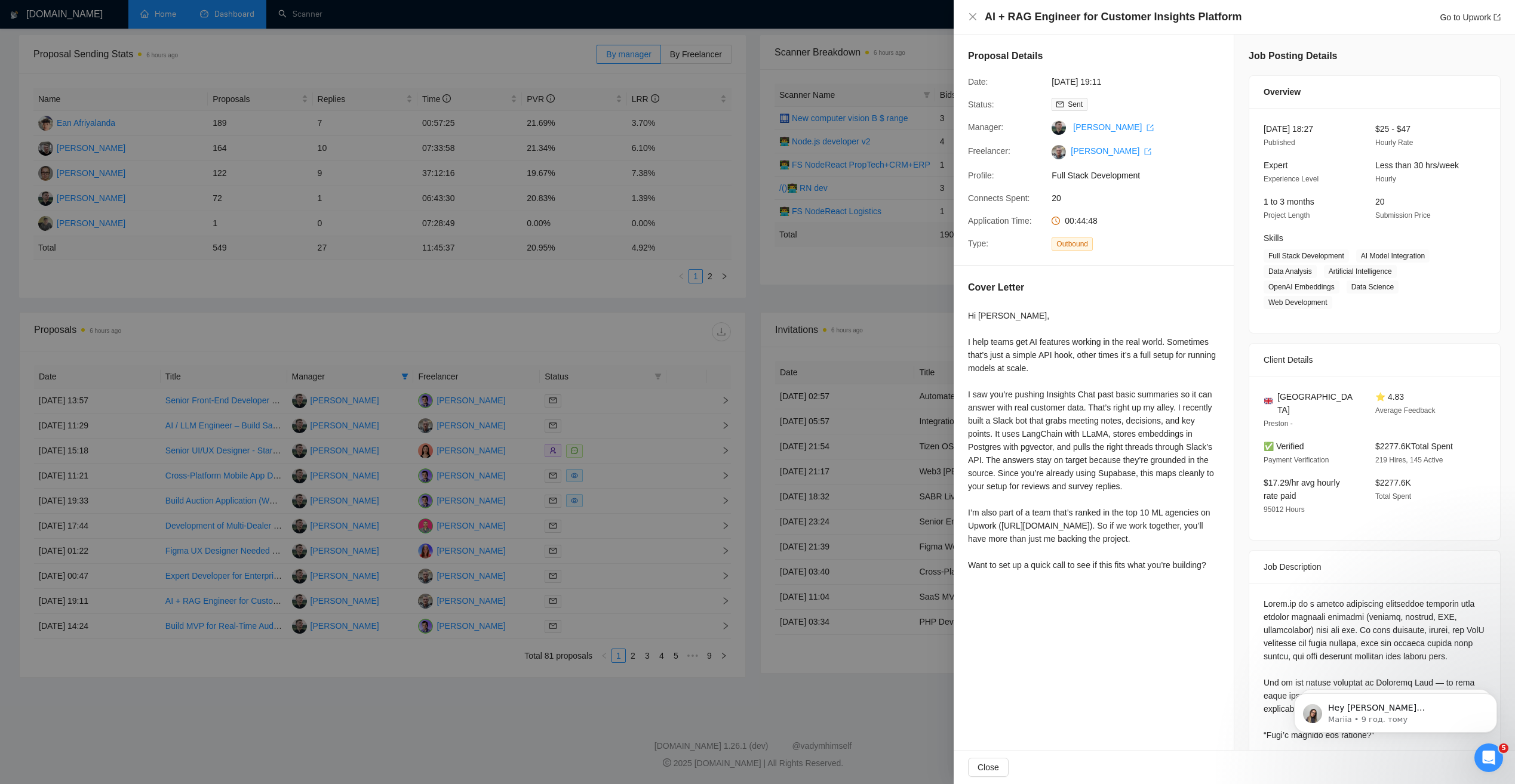
click at [588, 602] on div at bounding box center [757, 392] width 1515 height 784
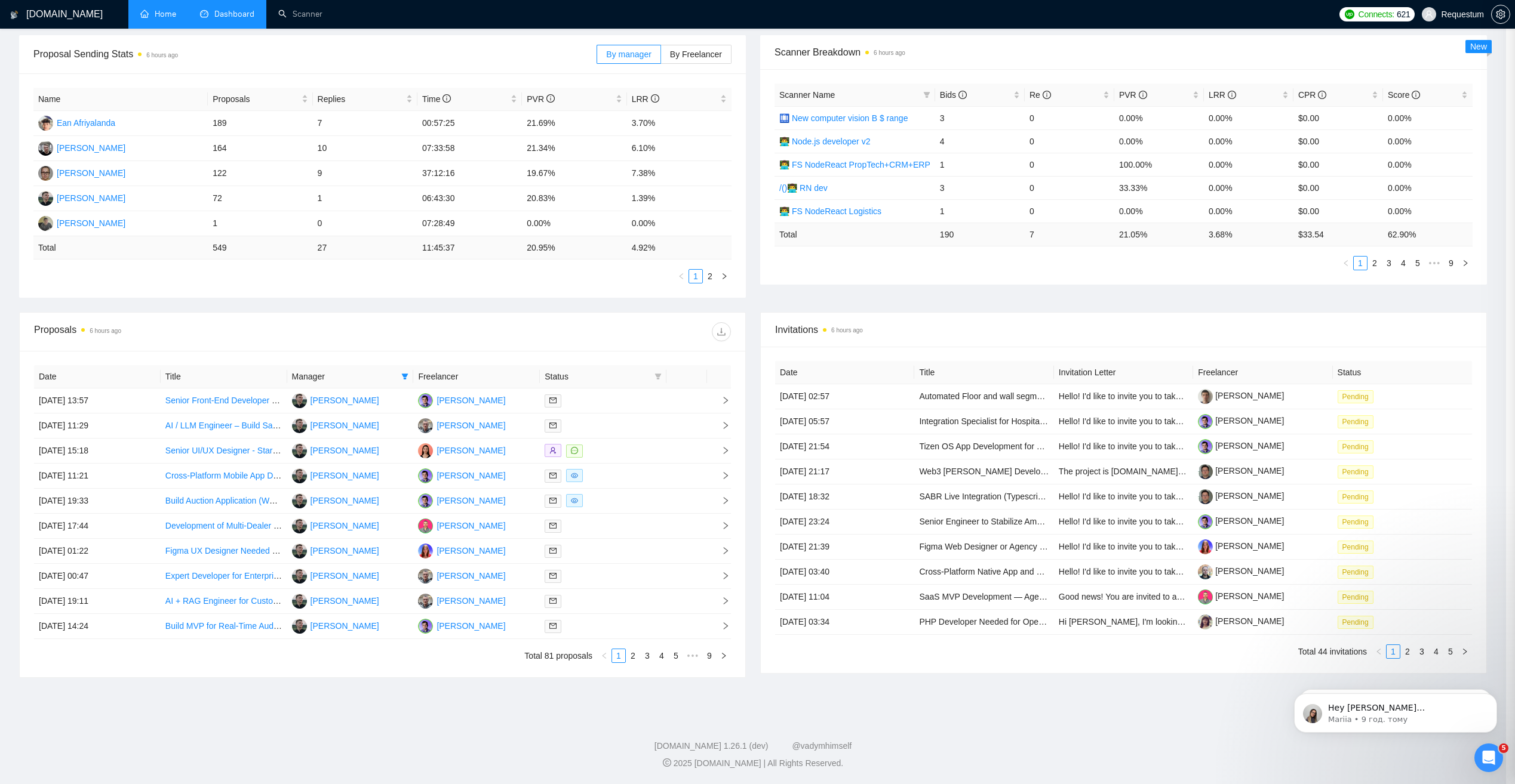
click at [588, 631] on div at bounding box center [603, 626] width 117 height 14
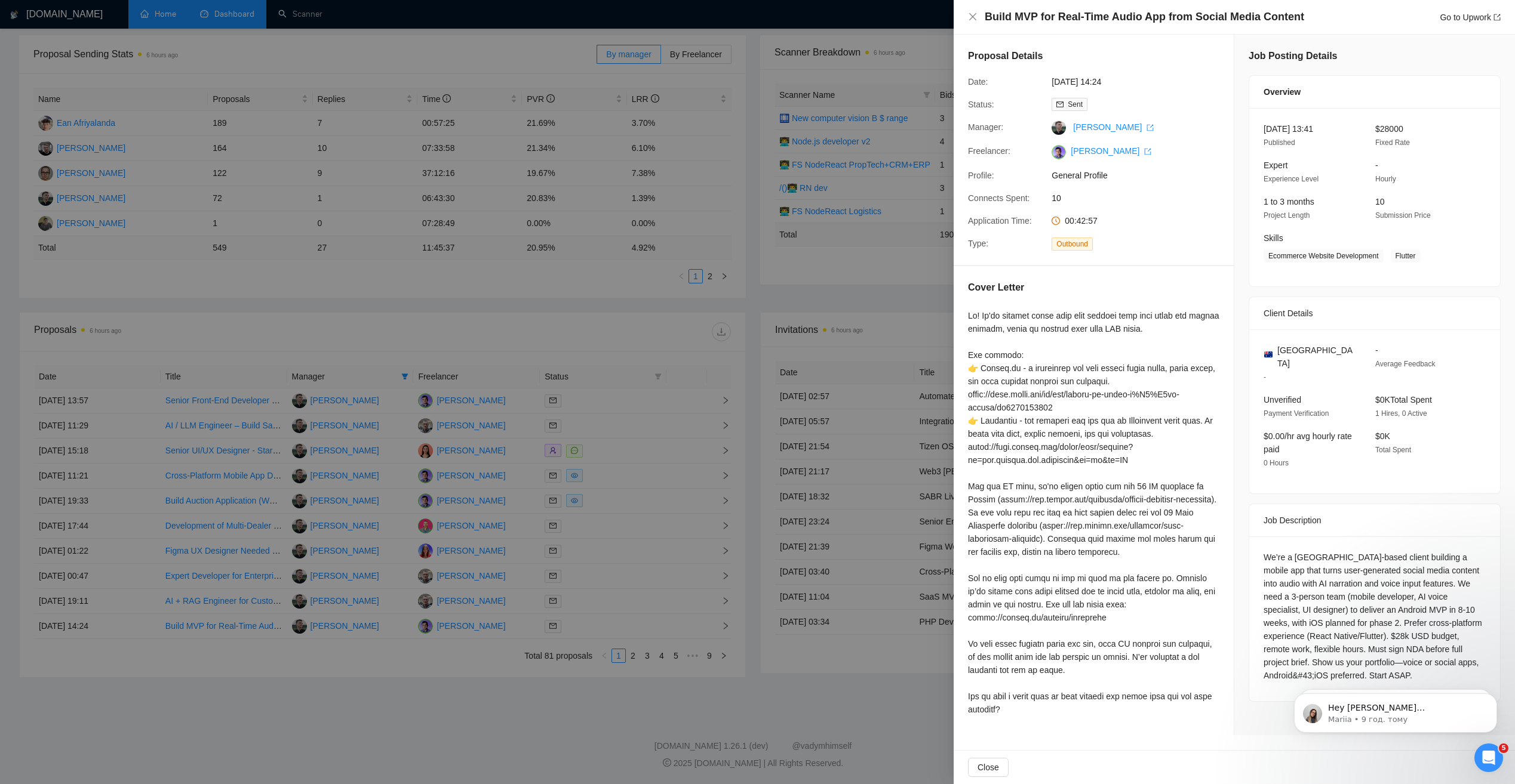
click at [588, 631] on div at bounding box center [757, 392] width 1515 height 784
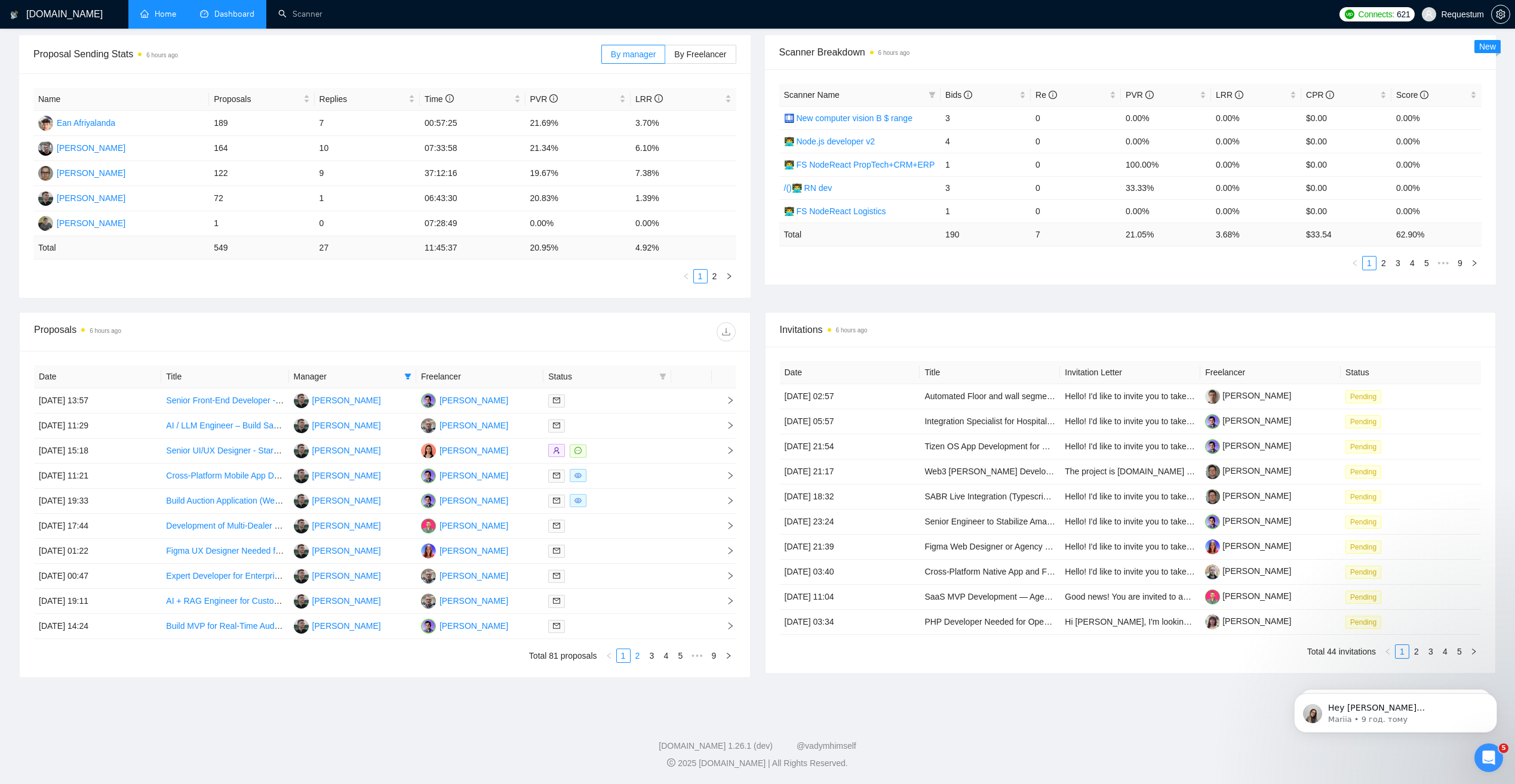
click at [642, 658] on link "2" at bounding box center [637, 655] width 13 height 13
click at [615, 407] on div at bounding box center [607, 401] width 118 height 14
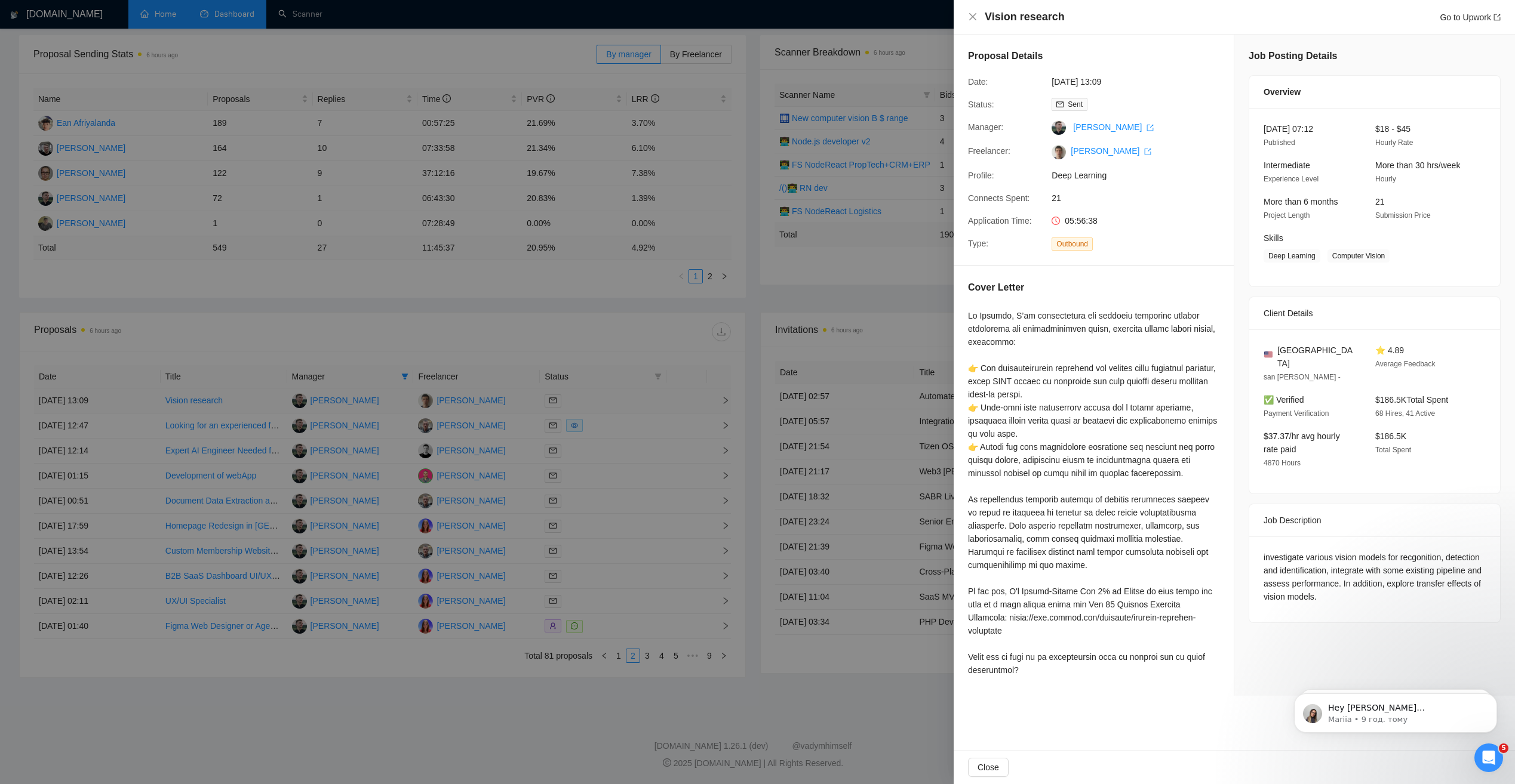
click at [615, 407] on div at bounding box center [757, 392] width 1515 height 784
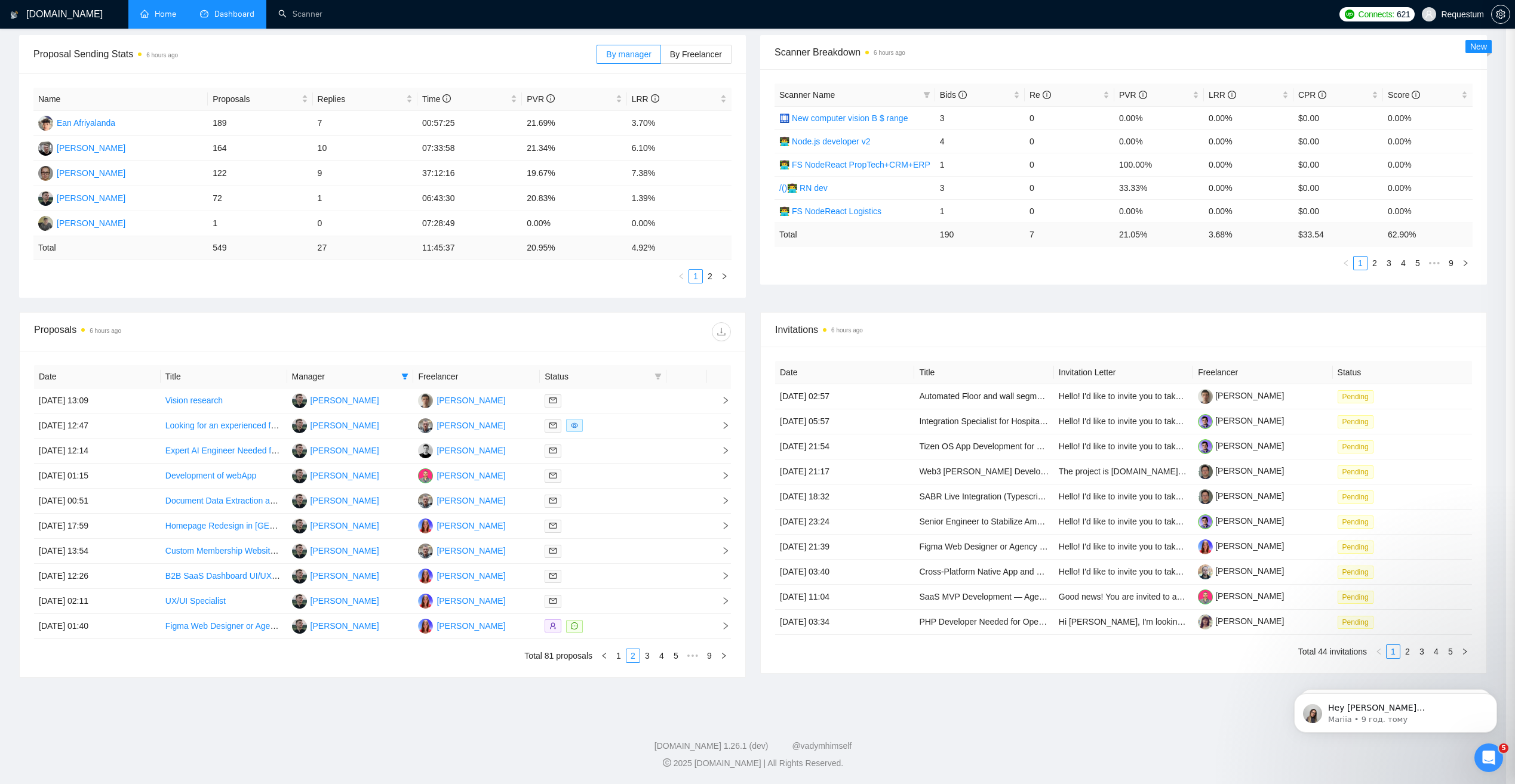
click at [608, 421] on div at bounding box center [603, 425] width 117 height 14
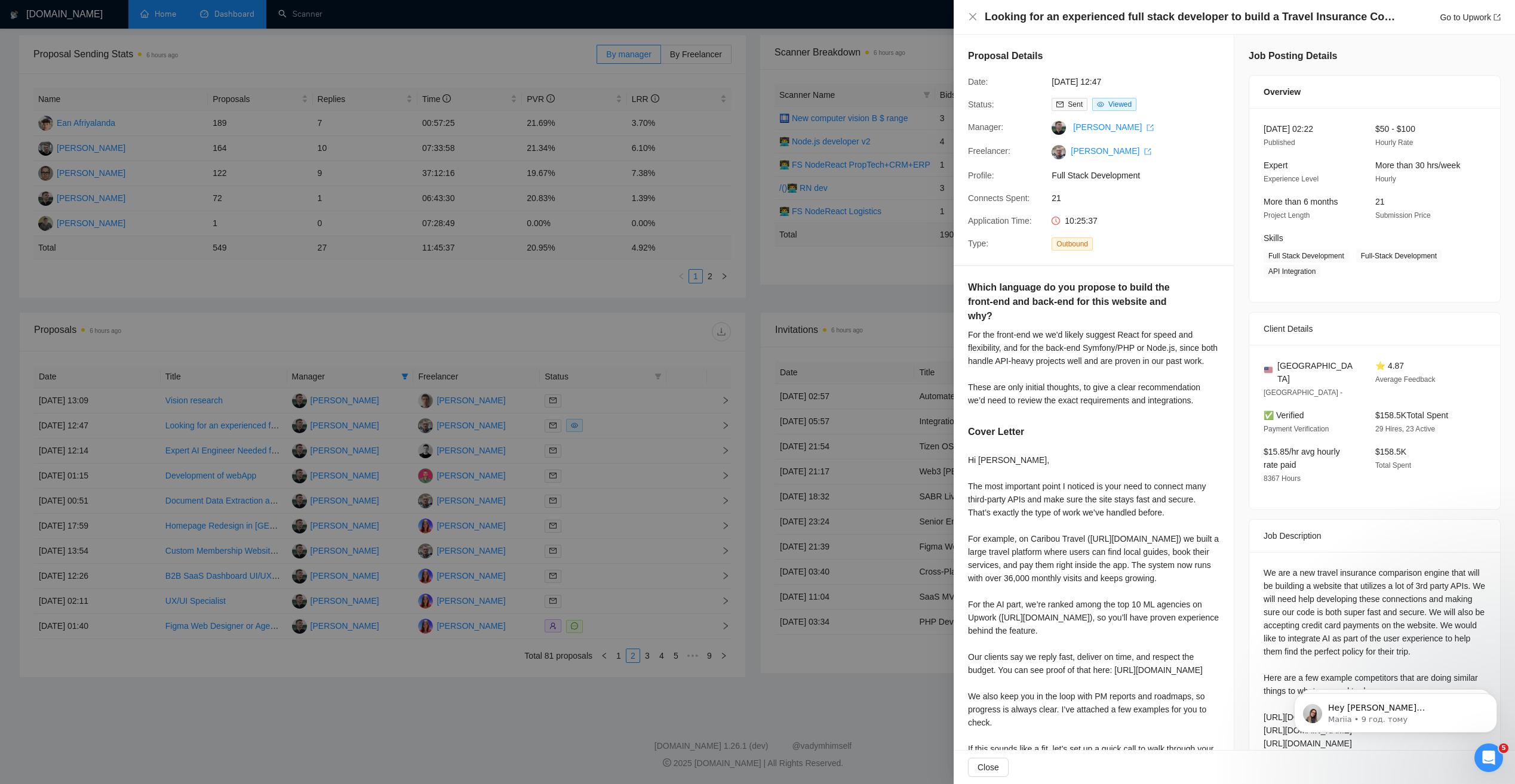
click at [631, 430] on div at bounding box center [757, 392] width 1515 height 784
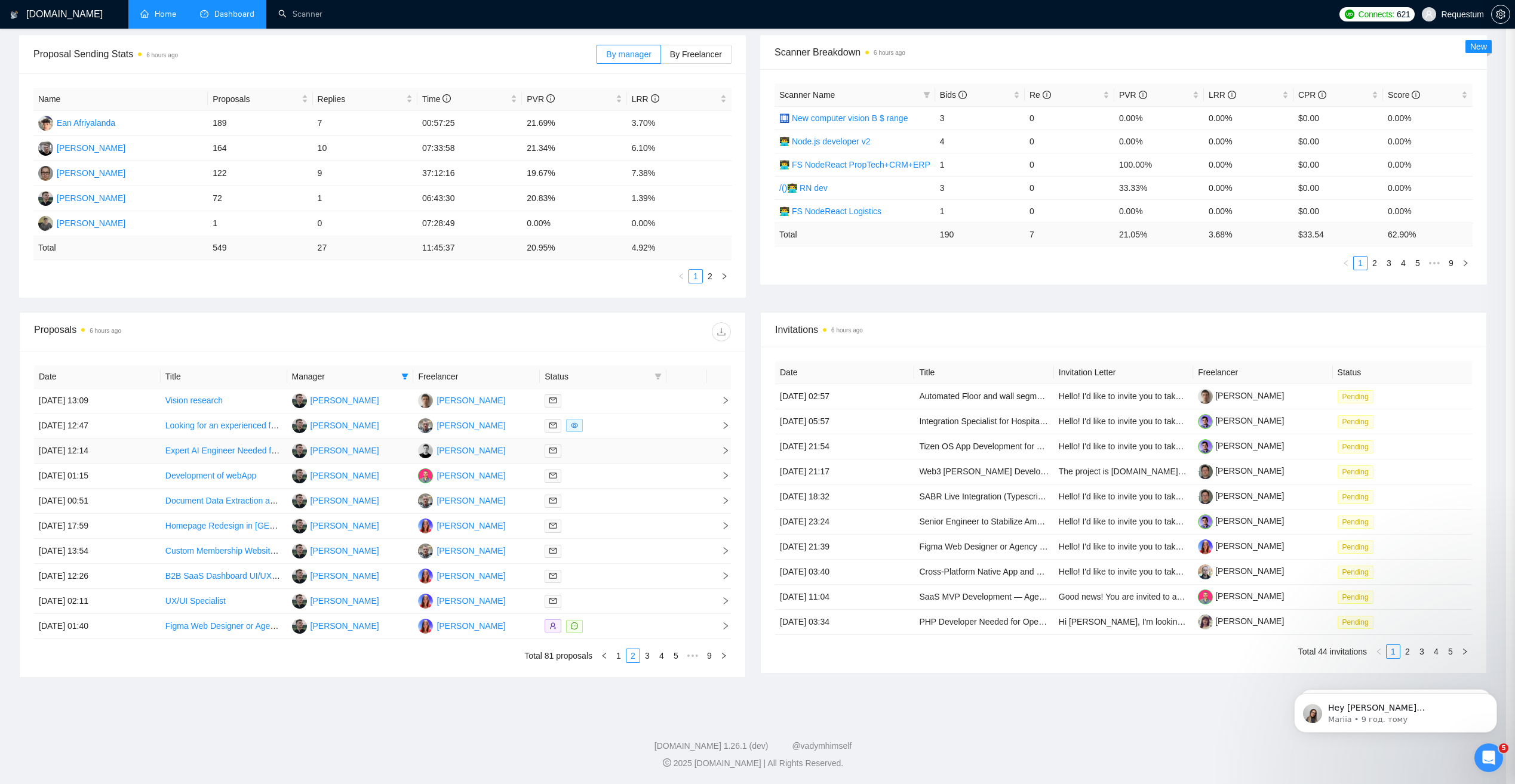
click at [616, 450] on div at bounding box center [603, 450] width 117 height 14
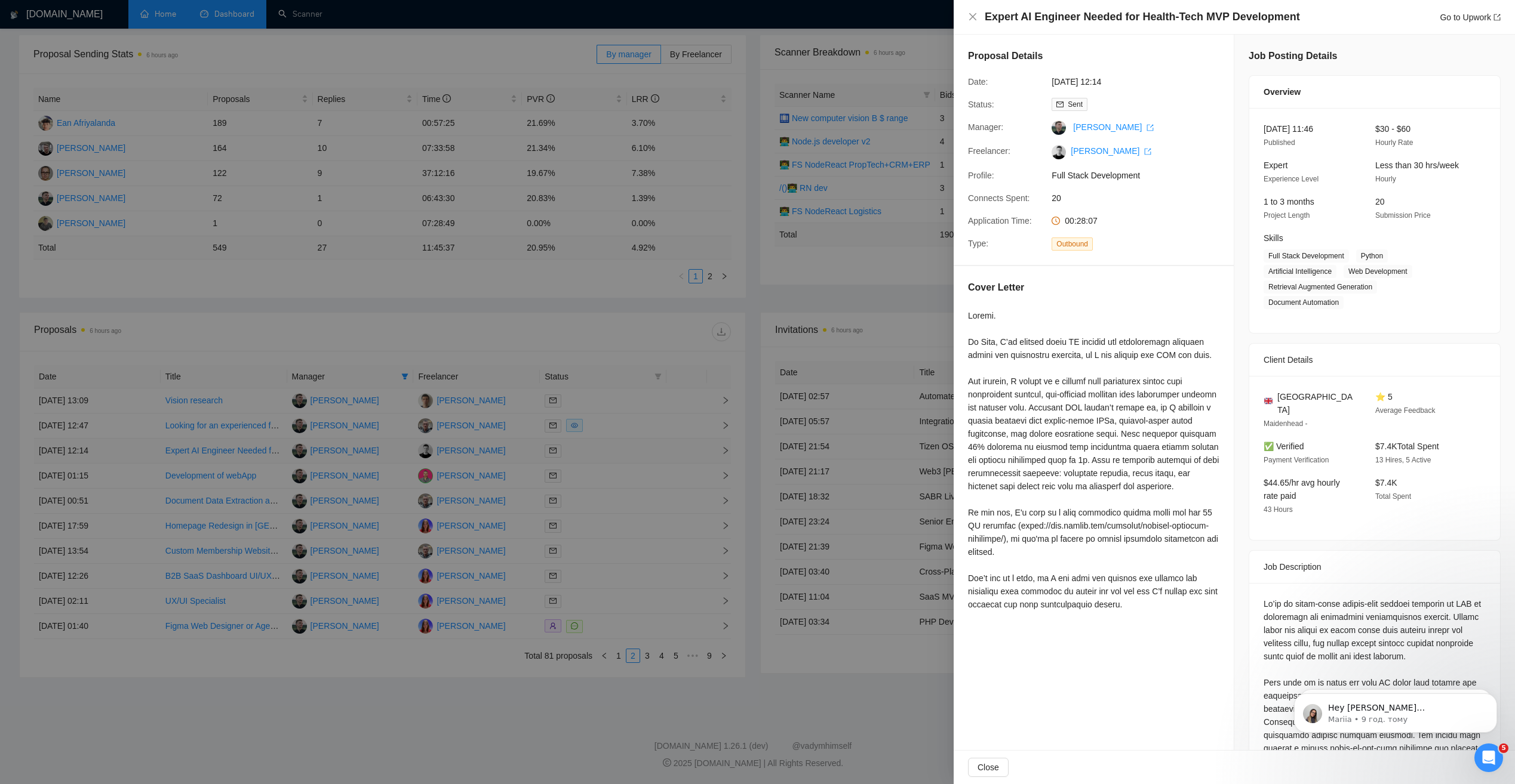
click at [616, 450] on div at bounding box center [757, 392] width 1515 height 784
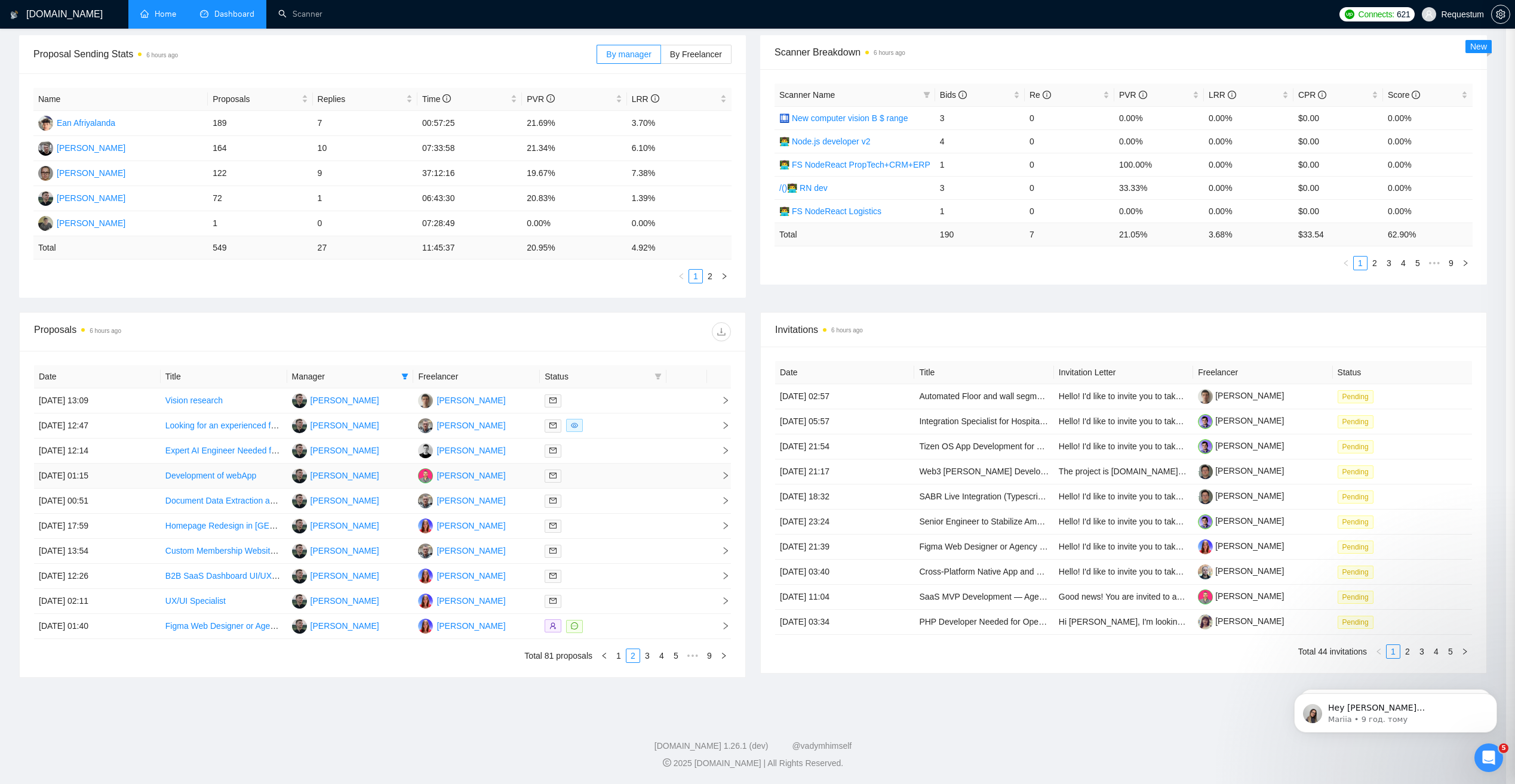
click at [607, 477] on div at bounding box center [603, 476] width 117 height 14
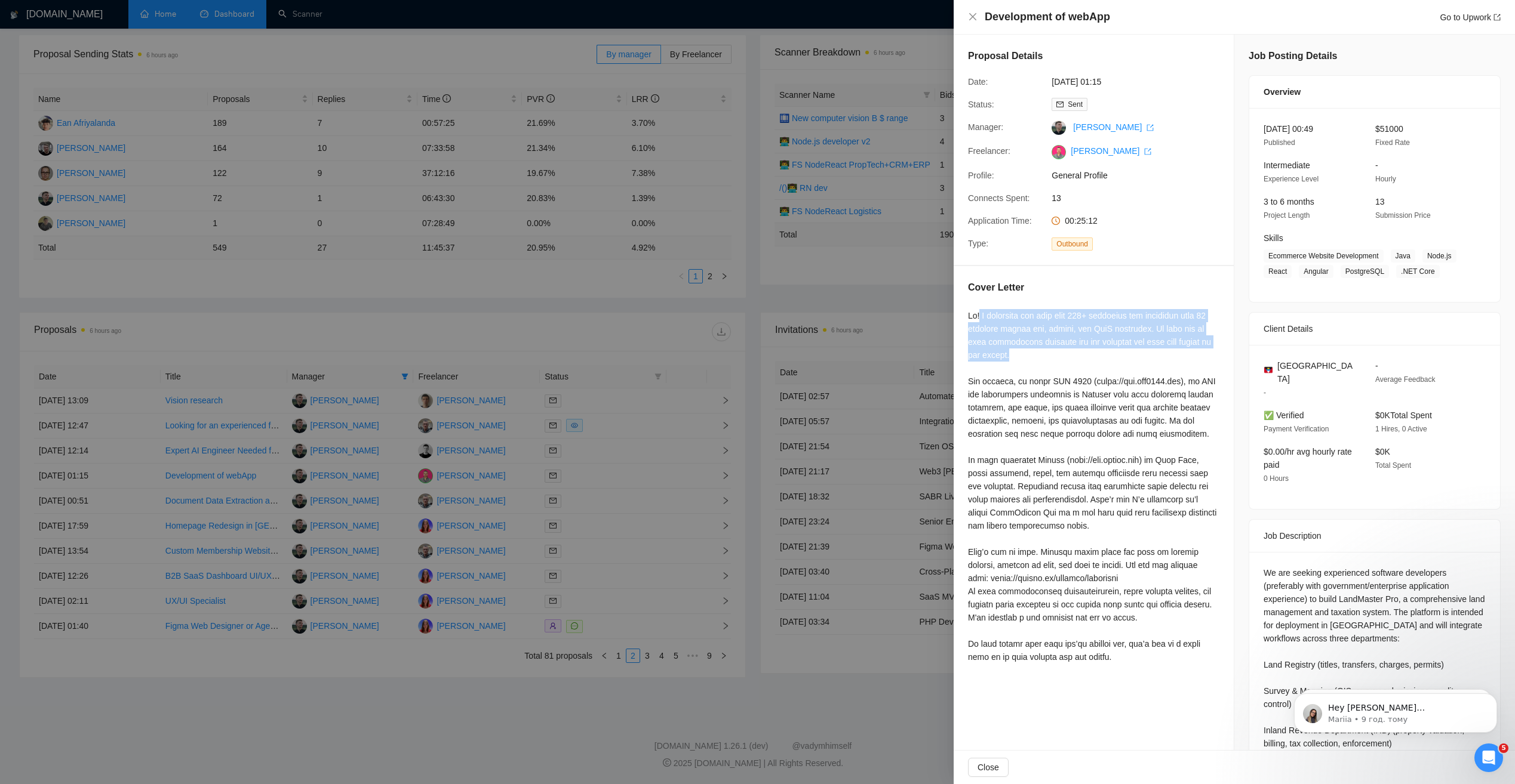
drag, startPoint x: 979, startPoint y: 315, endPoint x: 1056, endPoint y: 361, distance: 89.7
click at [1056, 361] on div at bounding box center [1093, 486] width 251 height 354
copy div "I represent the team with 100+ engineers who delivered over 70 products across …"
